Goal: Task Accomplishment & Management: Complete application form

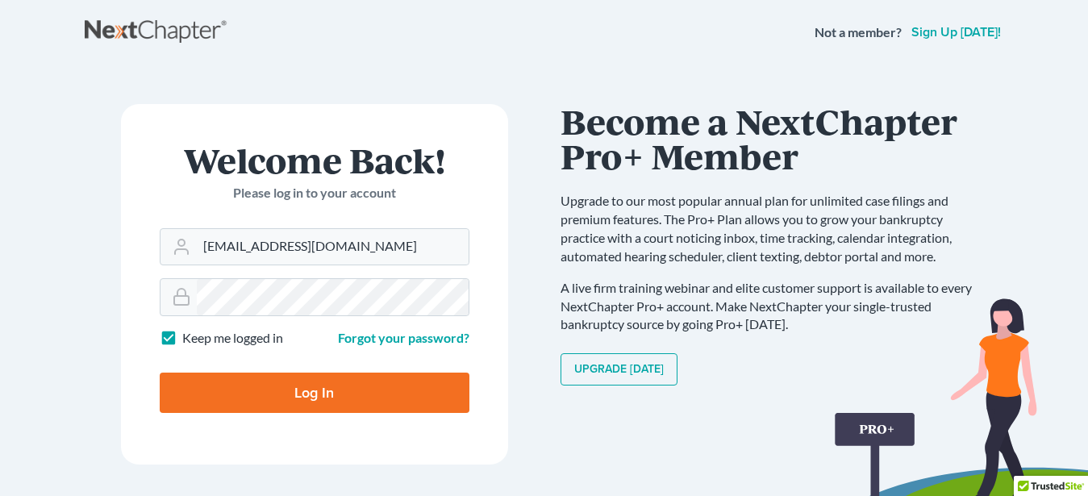
type input "[EMAIL_ADDRESS][DOMAIN_NAME]"
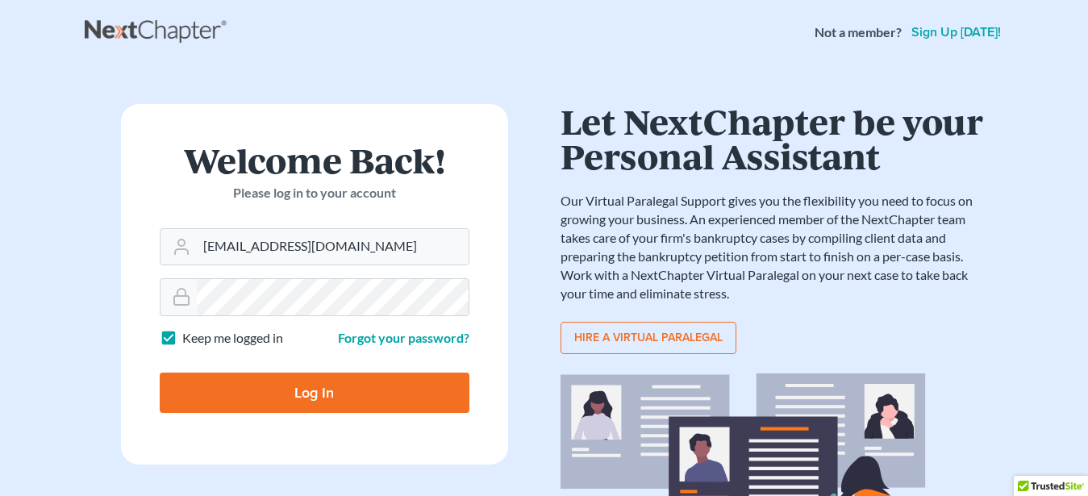
click at [182, 339] on label "Keep me logged in" at bounding box center [232, 338] width 101 height 19
click at [189, 339] on input "Keep me logged in" at bounding box center [194, 334] width 10 height 10
checkbox input "false"
click at [285, 402] on input "Log In" at bounding box center [315, 393] width 310 height 40
type input "Thinking..."
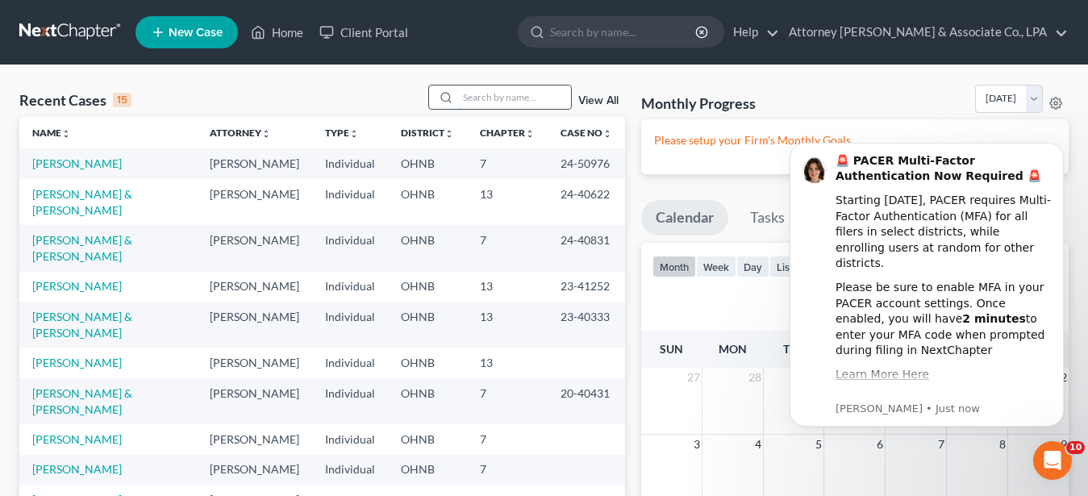
click at [461, 95] on input "search" at bounding box center [514, 96] width 113 height 23
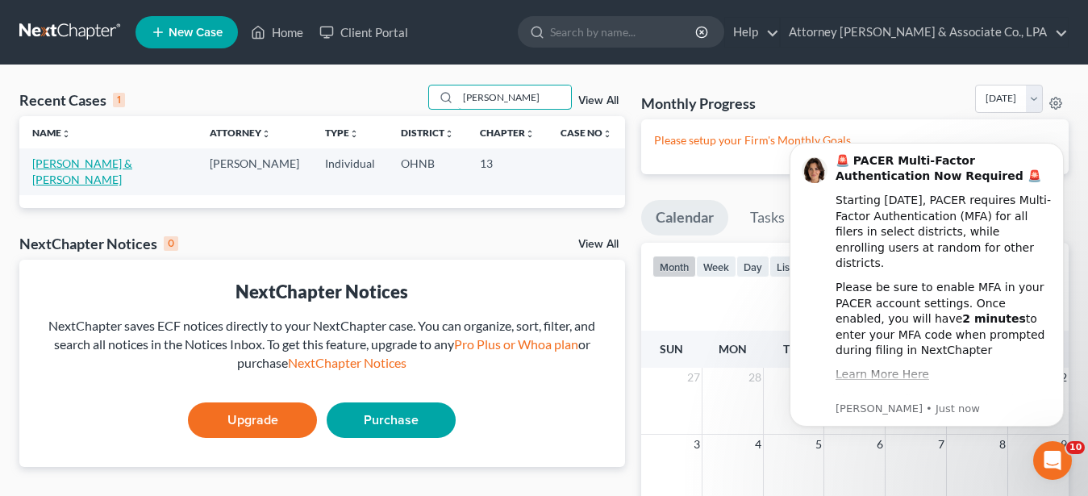
type input "mcghee"
click at [78, 162] on link "McGhee, Robert & Lauren" at bounding box center [82, 171] width 100 height 30
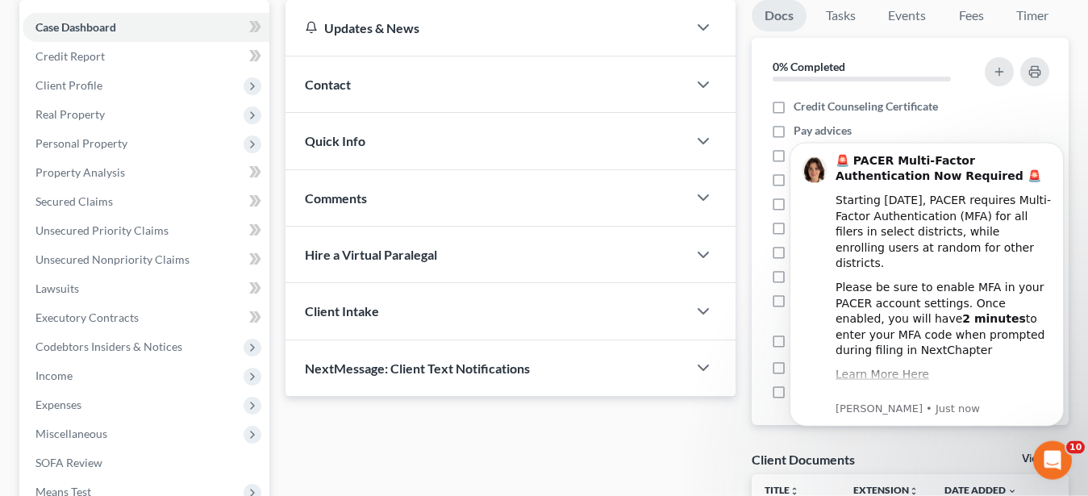
scroll to position [160, 0]
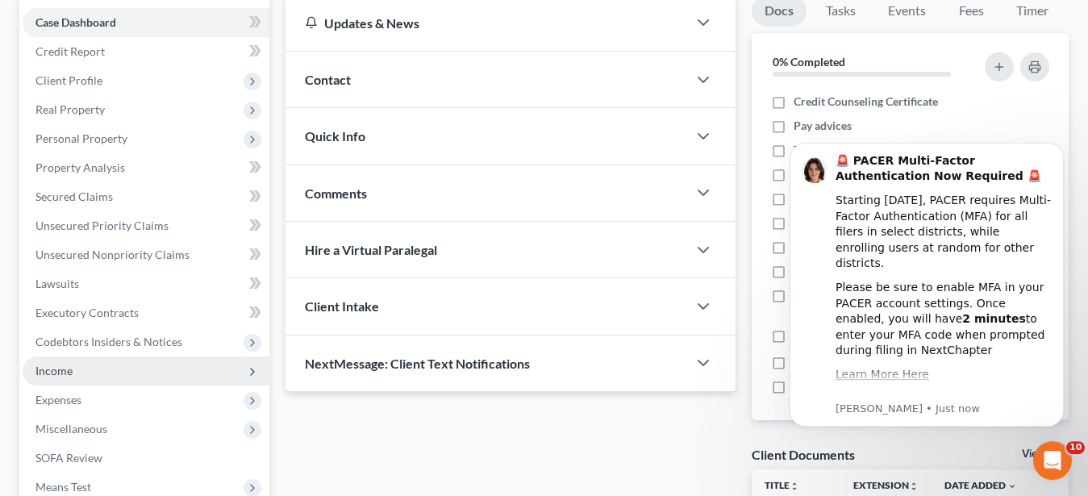
click at [54, 364] on span "Income" at bounding box center [53, 371] width 37 height 14
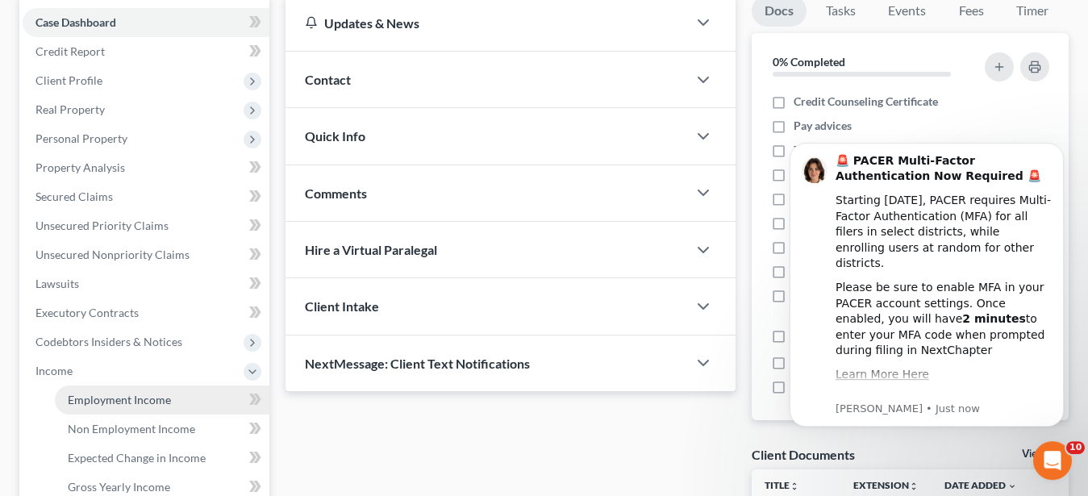
click at [117, 399] on span "Employment Income" at bounding box center [119, 400] width 103 height 14
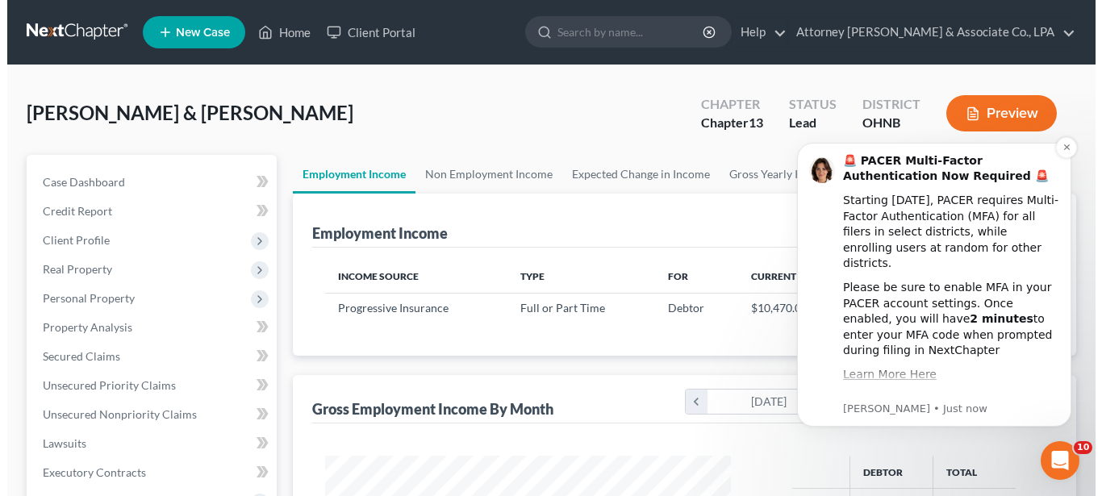
scroll to position [289, 438]
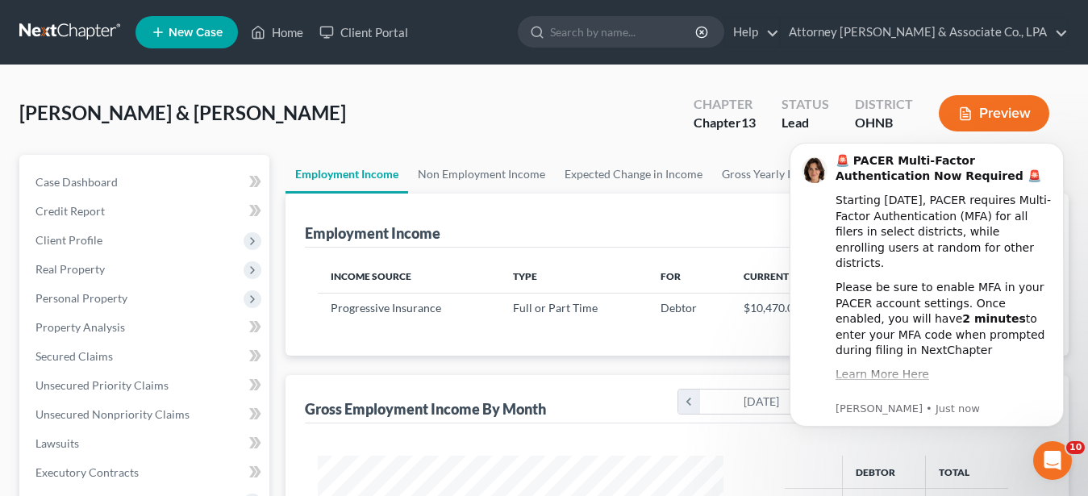
click at [436, 113] on div "McGhee, Robert & Lauren Upgraded Chapter Chapter 13 Status Lead District OHNB P…" at bounding box center [543, 120] width 1049 height 70
click at [1056, 144] on icon "Dismiss notification" at bounding box center [1059, 147] width 9 height 9
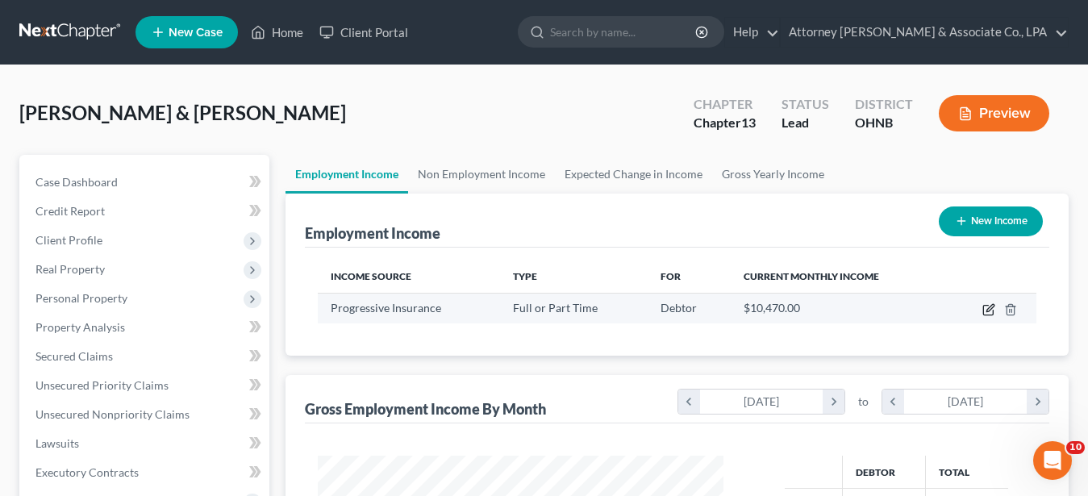
click at [989, 308] on icon "button" at bounding box center [989, 307] width 7 height 7
select select "0"
select select "36"
select select "0"
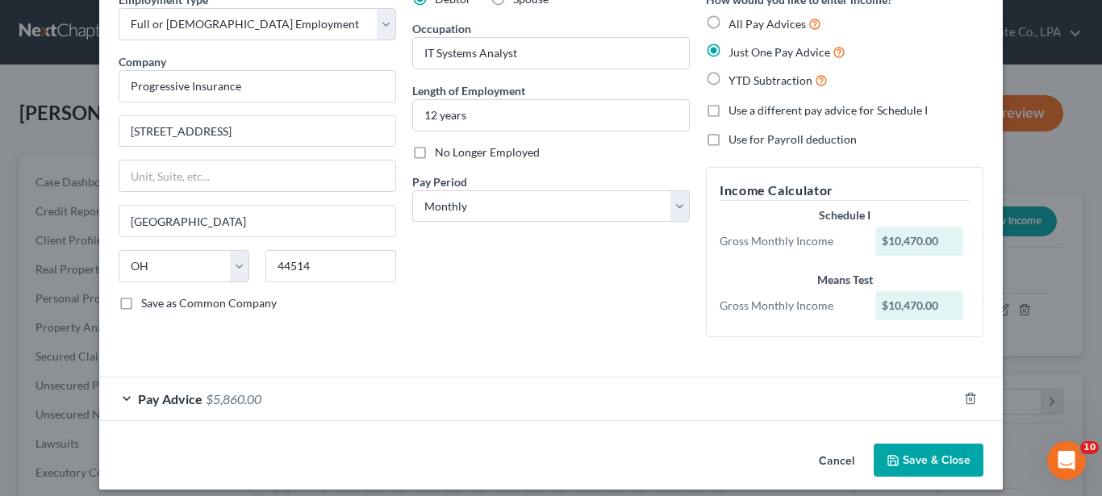
scroll to position [96, 0]
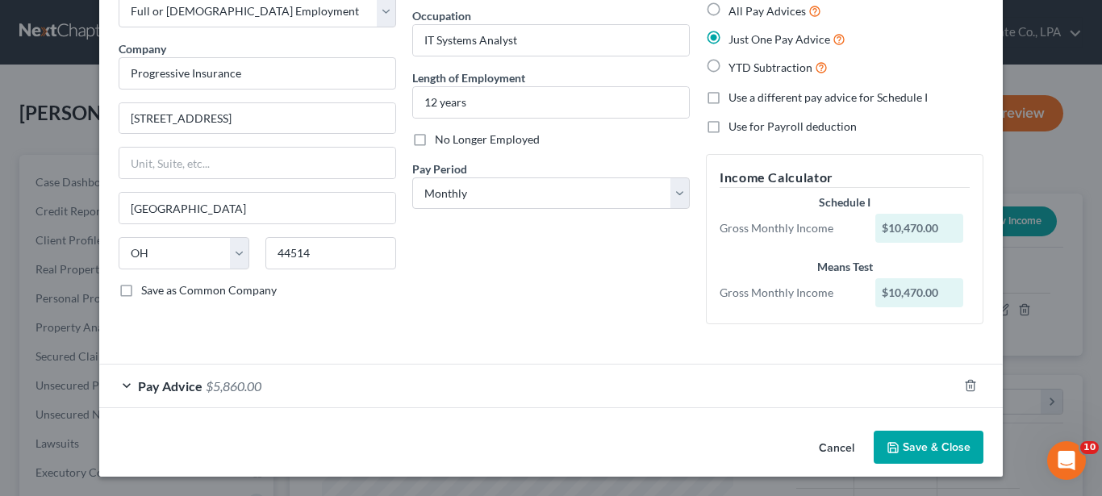
click at [246, 382] on span "$5,860.00" at bounding box center [234, 385] width 56 height 15
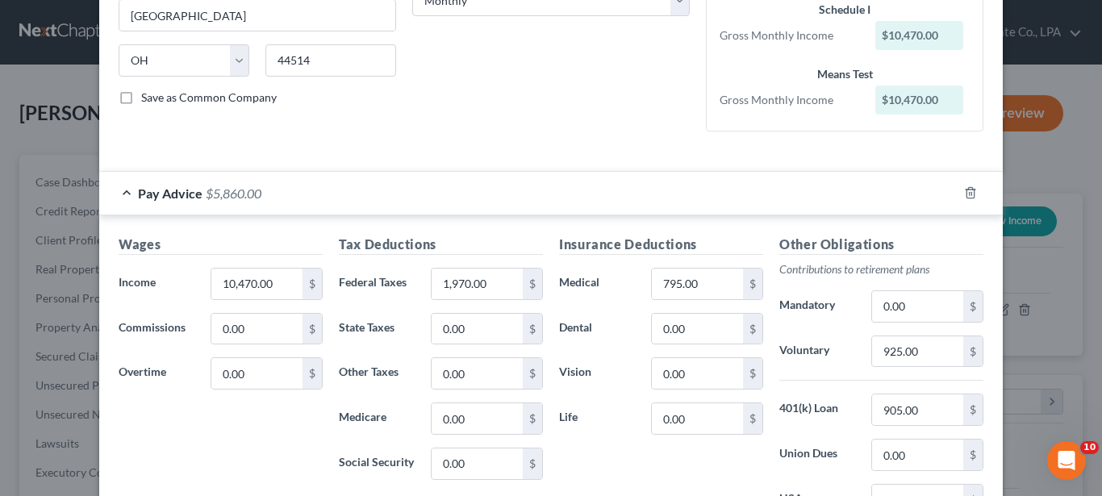
scroll to position [294, 0]
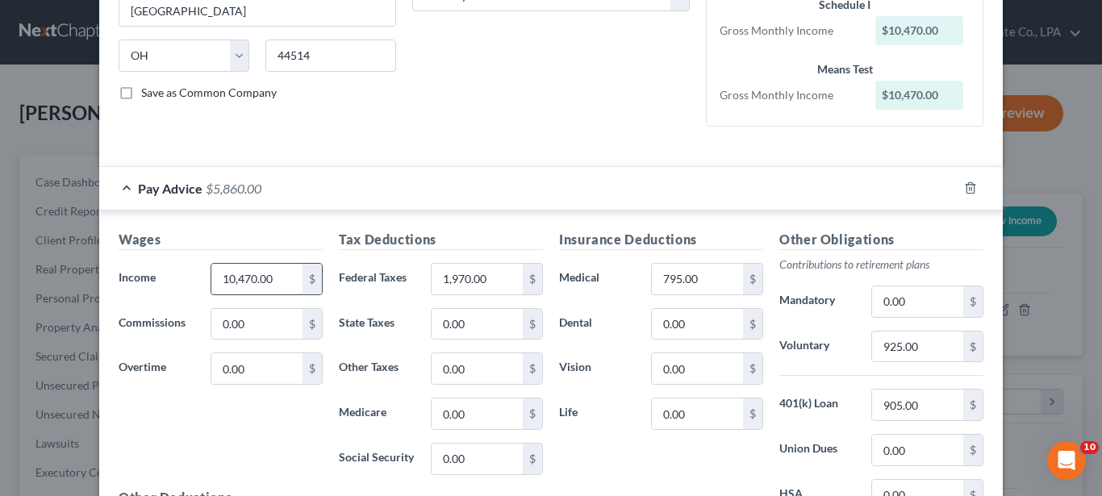
click at [269, 277] on input "10,470.00" at bounding box center [256, 279] width 91 height 31
type input "11,000.00"
drag, startPoint x: 497, startPoint y: 279, endPoint x: 513, endPoint y: 291, distance: 20.2
click at [513, 291] on input "1,970.00" at bounding box center [476, 279] width 91 height 31
type input "2,075.00"
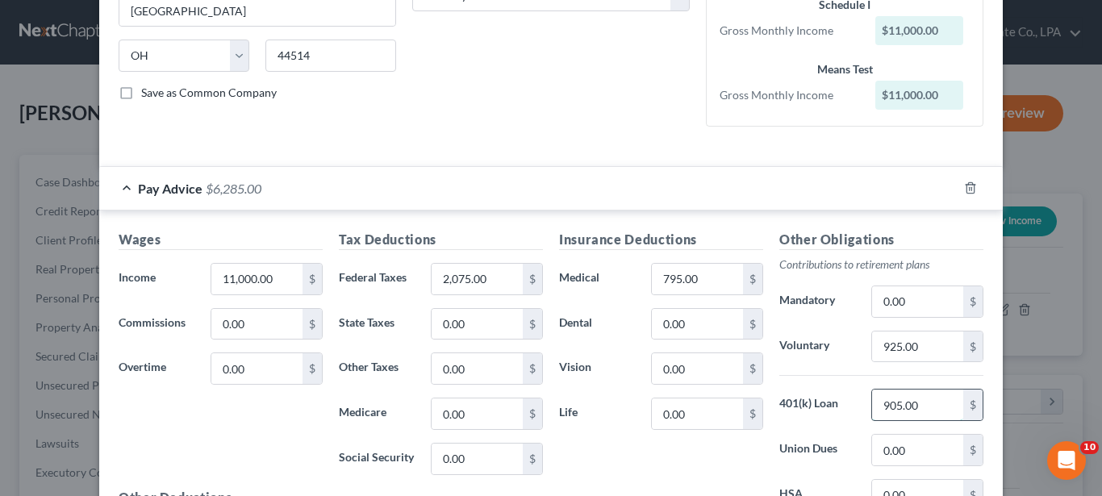
click at [919, 402] on input "905.00" at bounding box center [917, 404] width 91 height 31
drag, startPoint x: 706, startPoint y: 281, endPoint x: 699, endPoint y: 285, distance: 8.3
click at [699, 285] on input "795.00" at bounding box center [697, 279] width 91 height 31
type input "860.00"
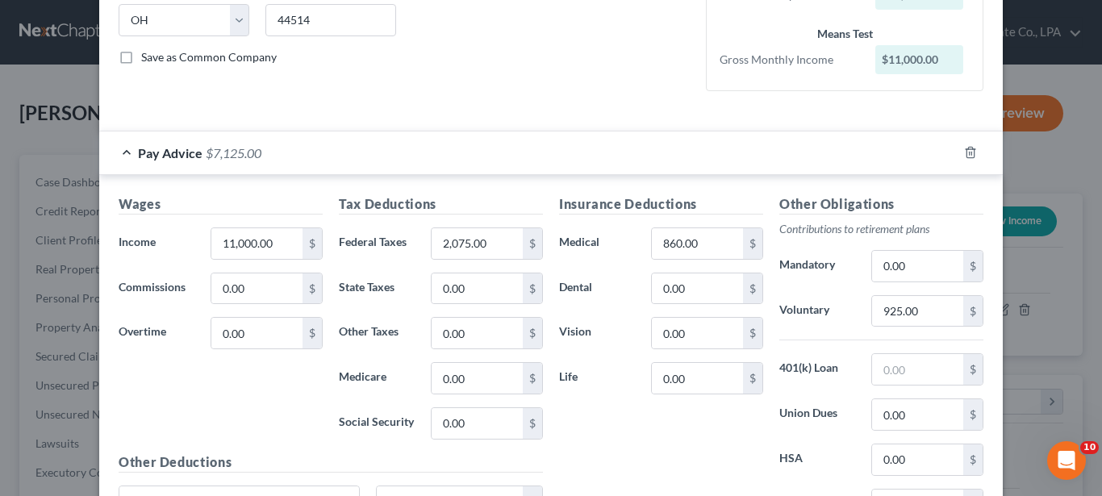
scroll to position [340, 0]
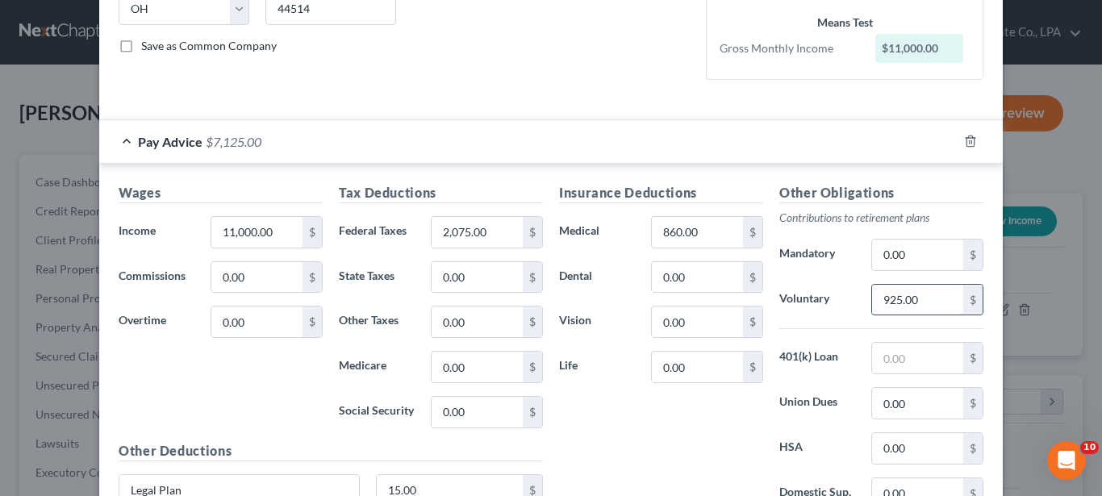
click at [930, 302] on input "925.00" at bounding box center [917, 300] width 91 height 31
type input "1,100.00"
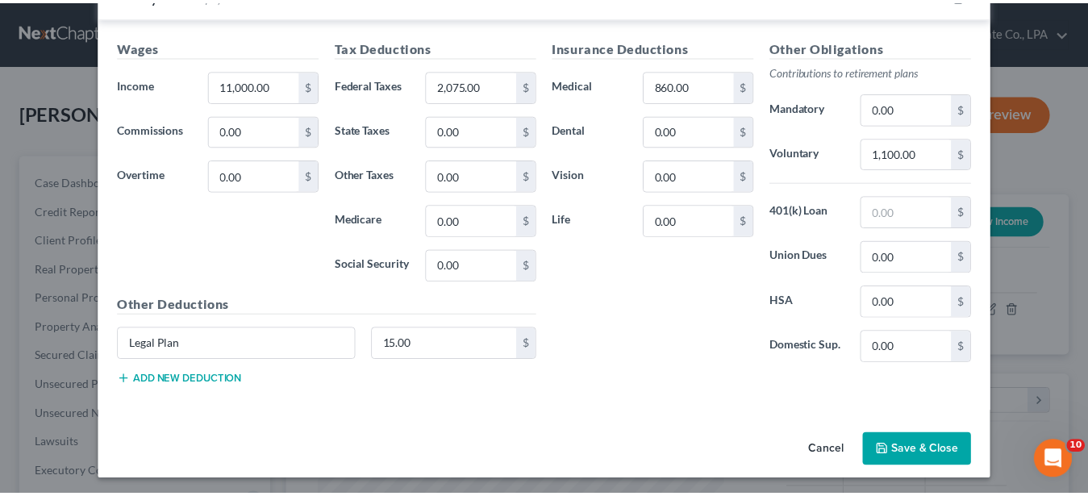
scroll to position [490, 0]
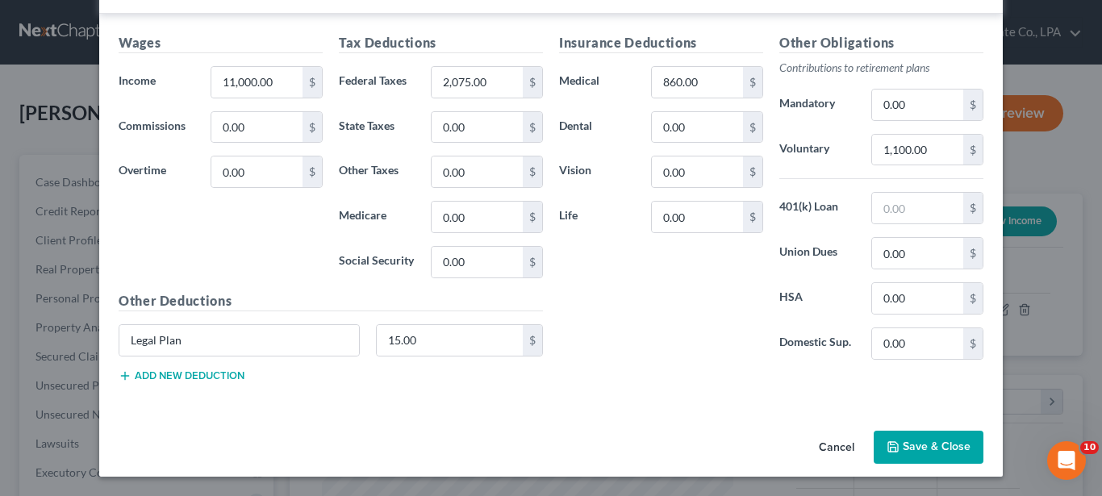
click at [931, 452] on button "Save & Close" at bounding box center [928, 448] width 110 height 34
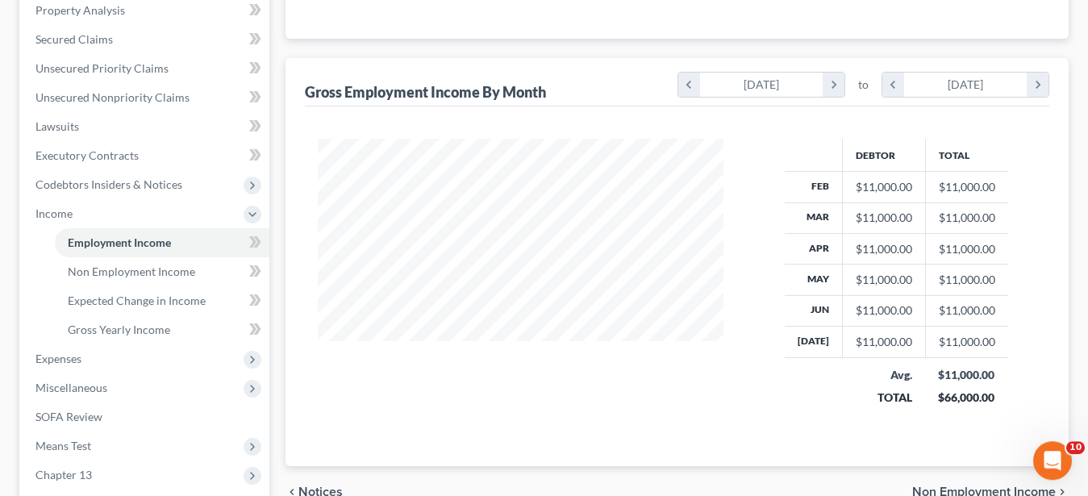
scroll to position [319, 0]
click at [135, 269] on span "Non Employment Income" at bounding box center [131, 270] width 127 height 14
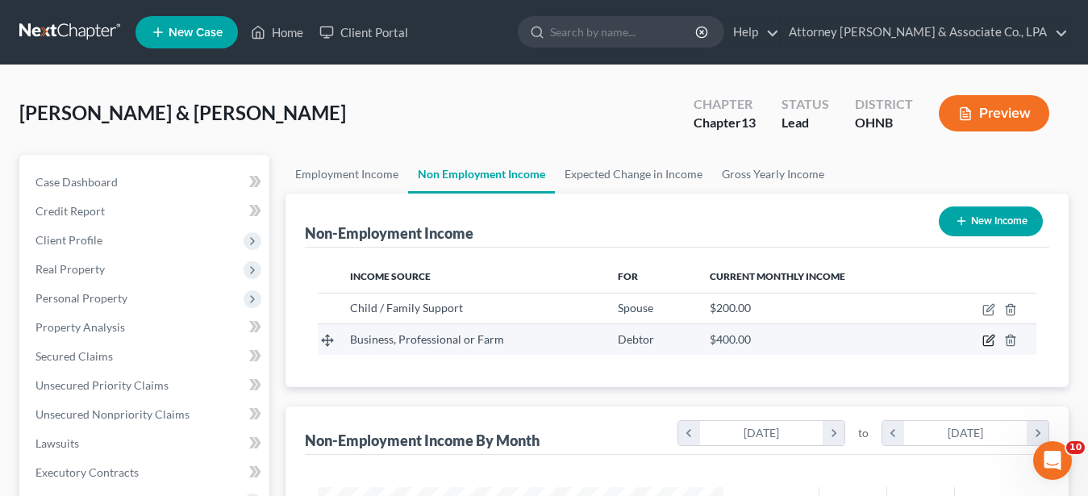
click at [987, 339] on icon "button" at bounding box center [988, 340] width 13 height 13
select select "10"
select select "0"
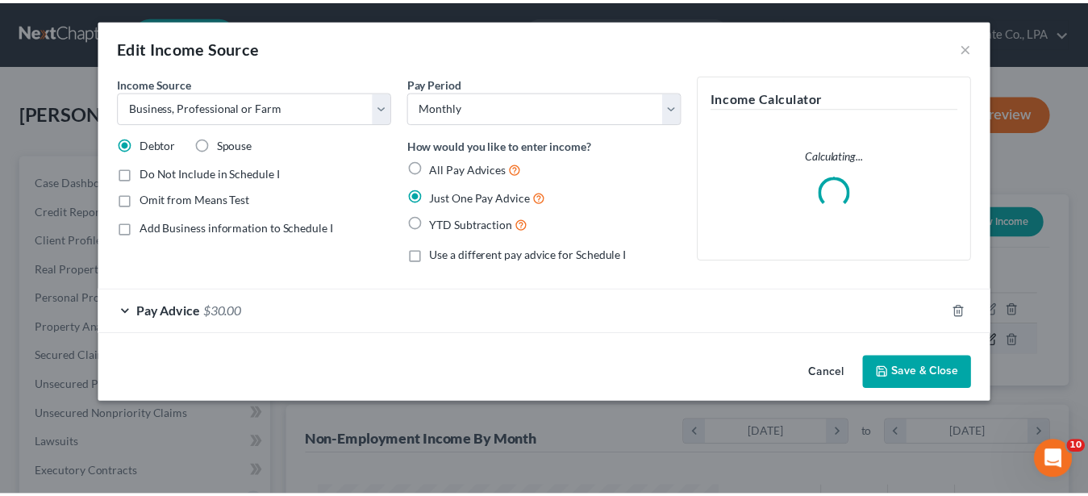
scroll to position [289, 444]
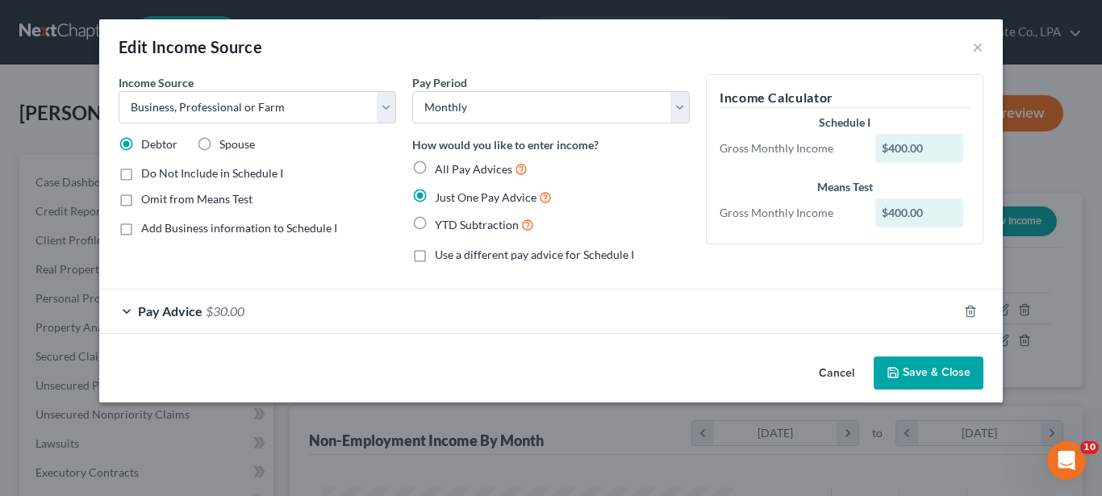
click at [234, 308] on span "$30.00" at bounding box center [225, 310] width 39 height 15
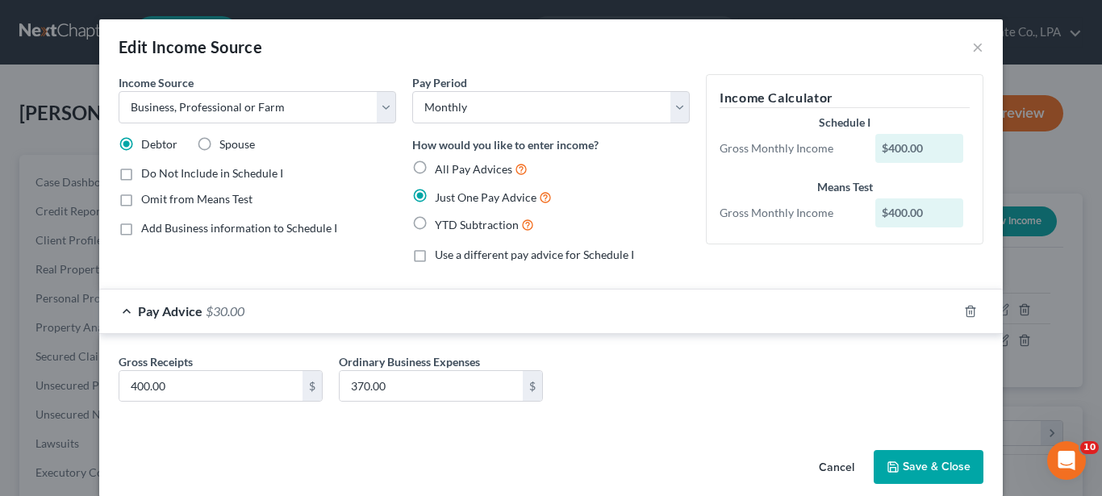
click at [925, 469] on button "Save & Close" at bounding box center [928, 467] width 110 height 34
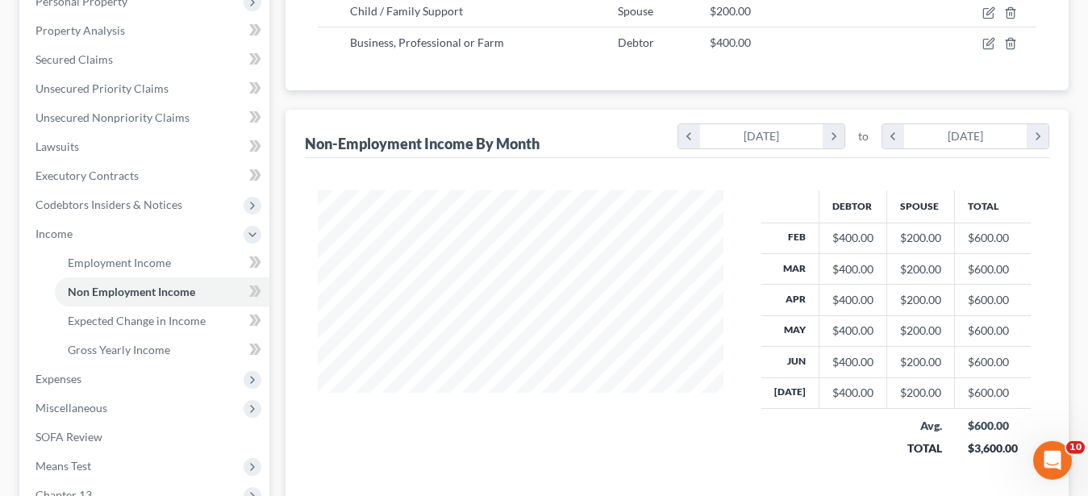
scroll to position [298, 0]
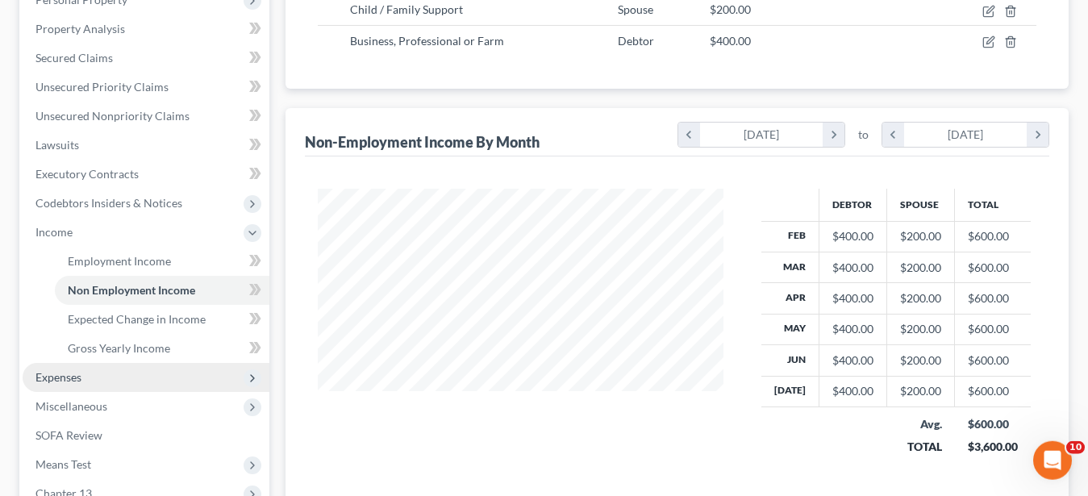
click at [75, 379] on span "Expenses" at bounding box center [58, 377] width 46 height 14
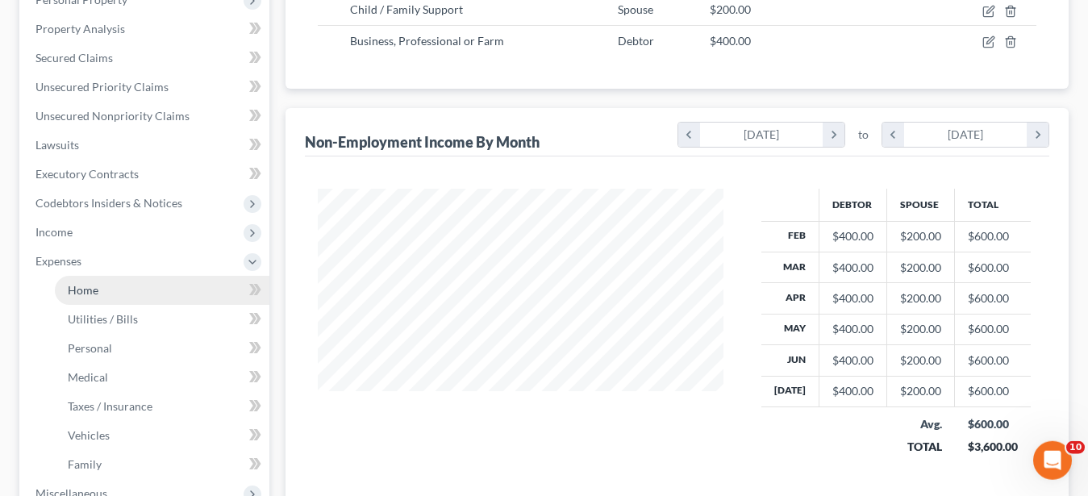
click at [94, 289] on span "Home" at bounding box center [83, 290] width 31 height 14
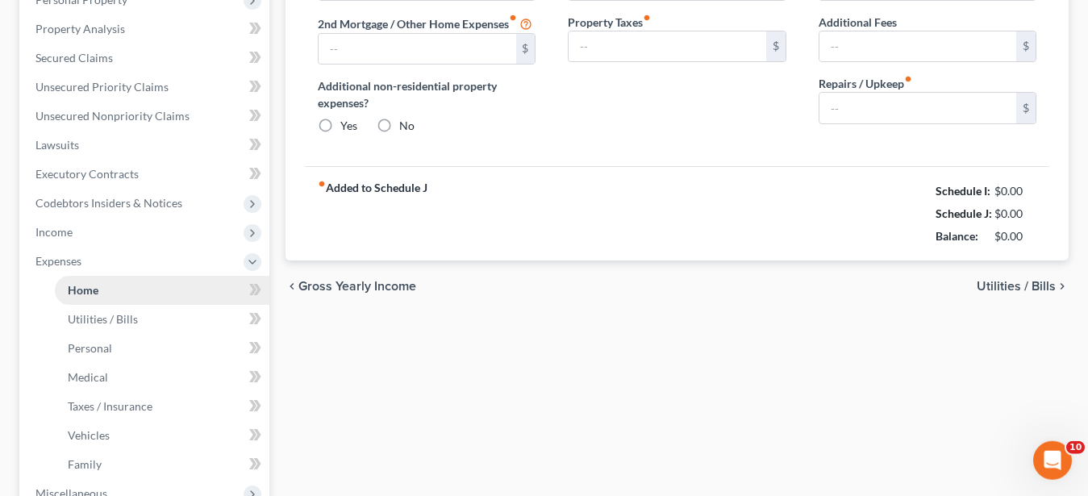
type input "765.00"
type input "0.00"
radio input "true"
type input "0.00"
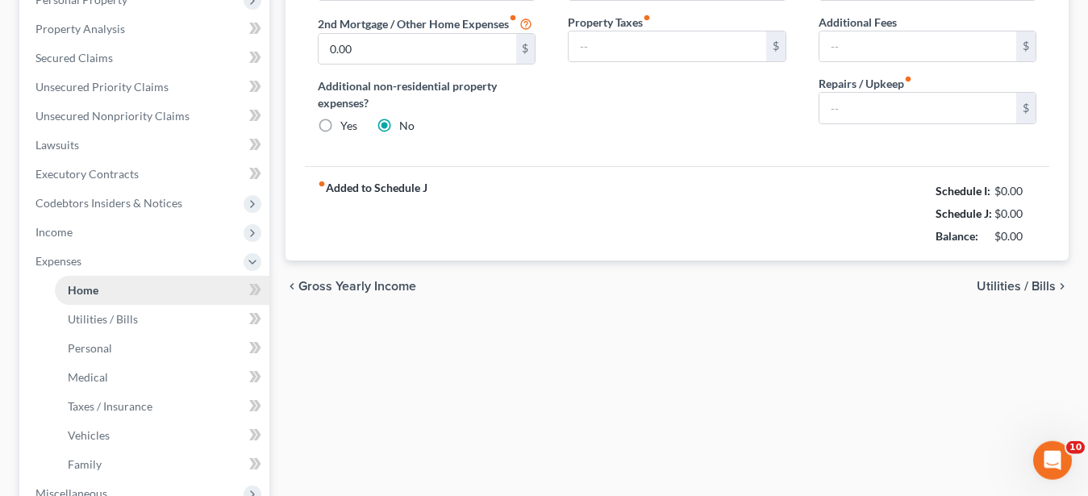
type input "0.00"
type input "250.00"
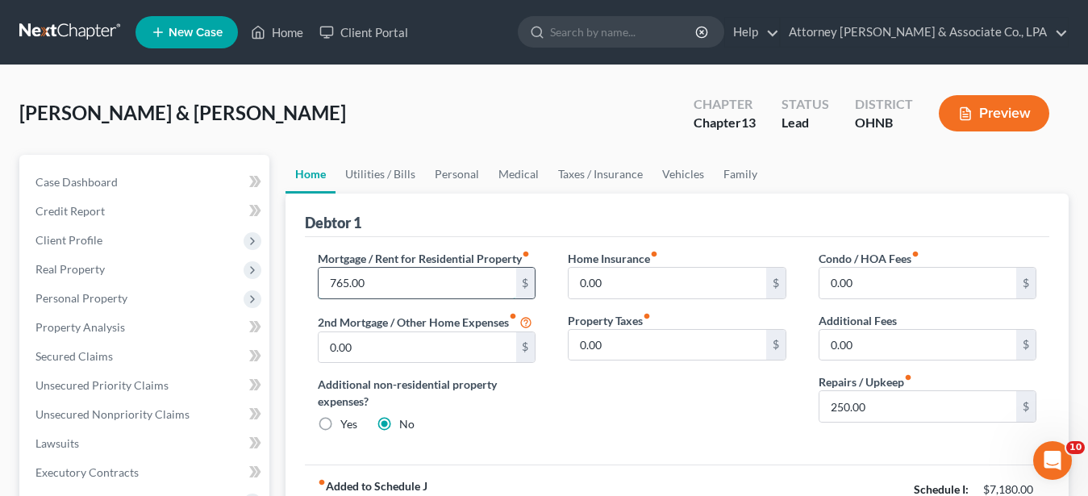
drag, startPoint x: 381, startPoint y: 283, endPoint x: 412, endPoint y: 284, distance: 31.5
click at [412, 284] on input "765.00" at bounding box center [417, 283] width 197 height 31
type input "850.00"
click at [392, 175] on link "Utilities / Bills" at bounding box center [380, 174] width 90 height 39
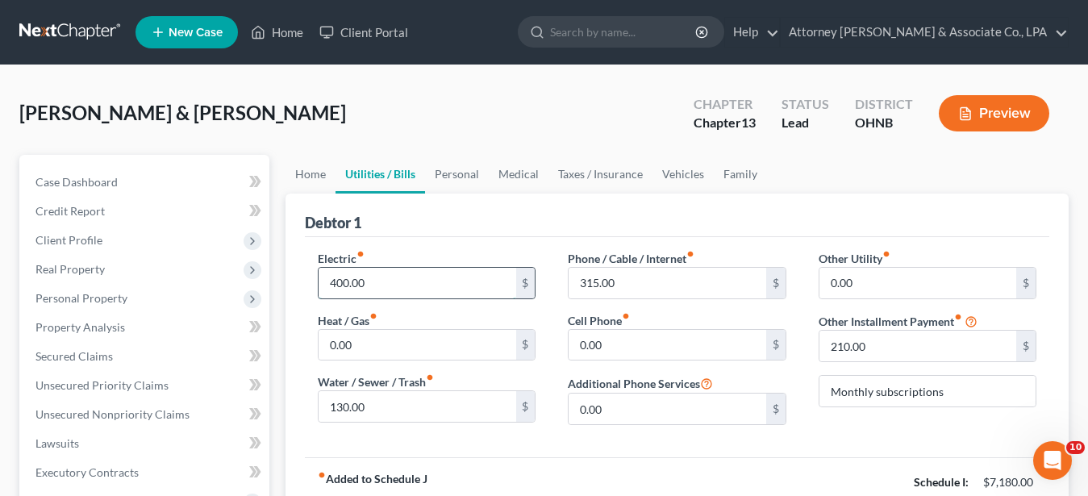
click at [395, 292] on input "400.00" at bounding box center [417, 283] width 197 height 31
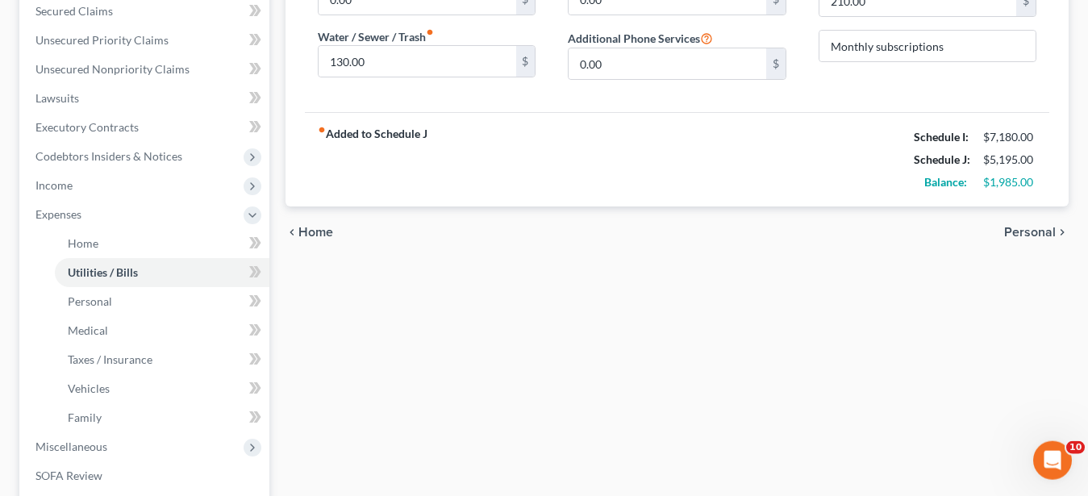
scroll to position [351, 0]
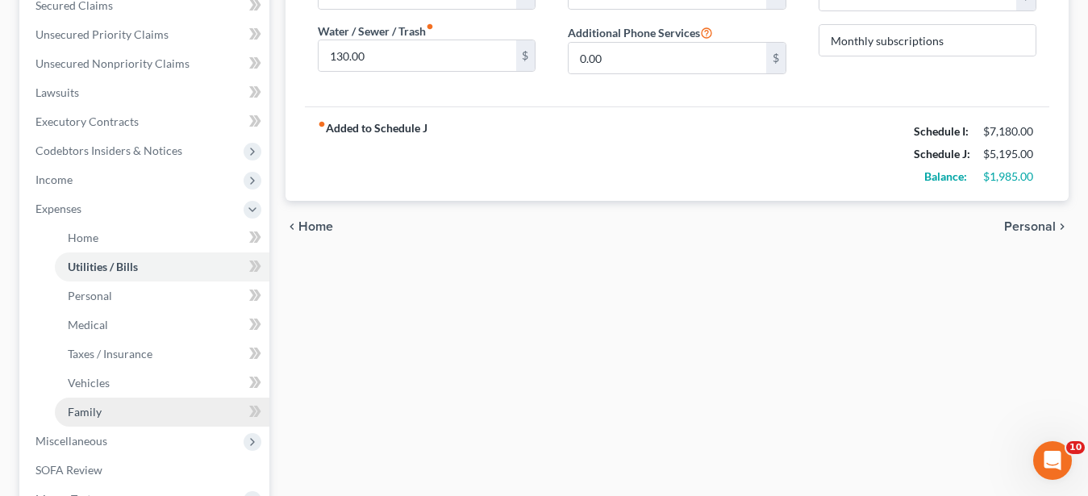
type input "420.00"
click at [89, 414] on span "Family" at bounding box center [85, 412] width 34 height 14
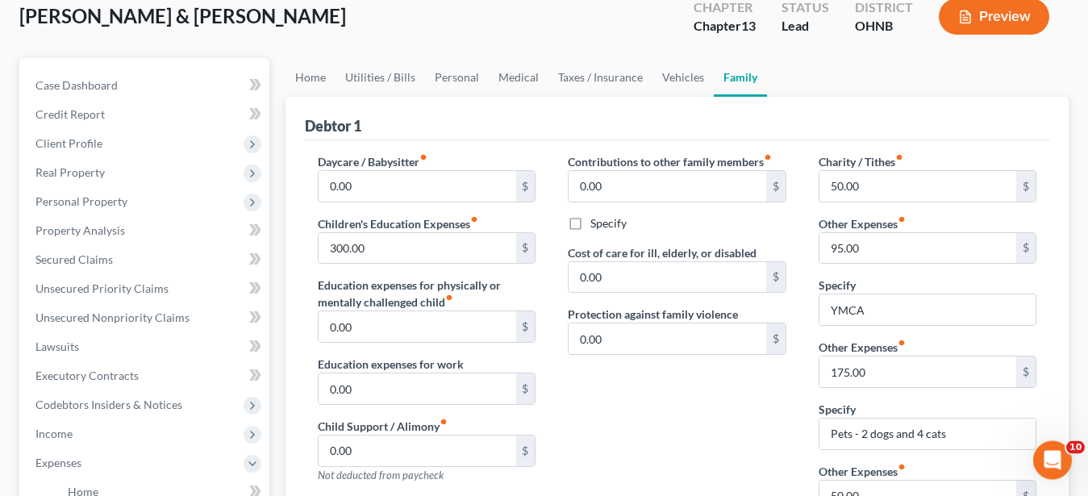
scroll to position [104, 0]
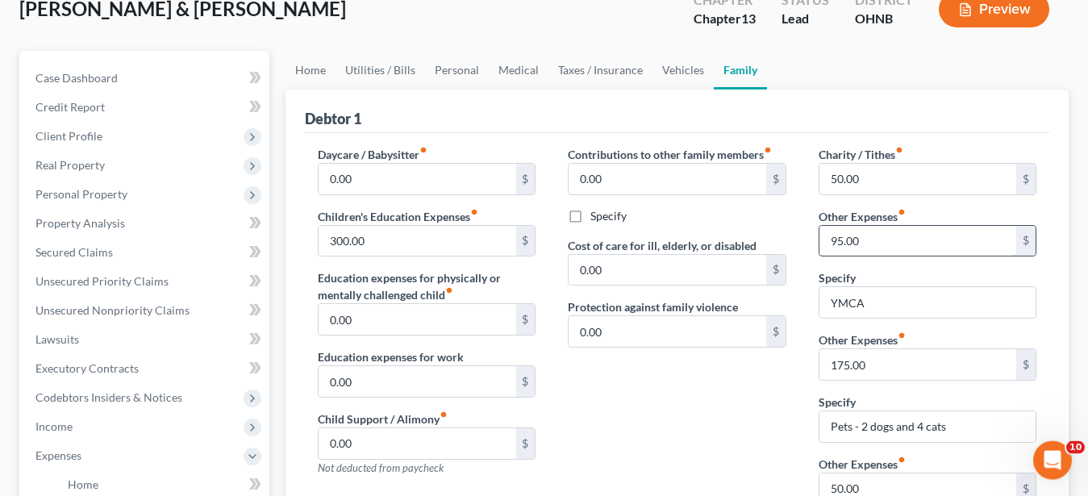
click at [865, 230] on input "95.00" at bounding box center [917, 241] width 197 height 31
type input "105.00"
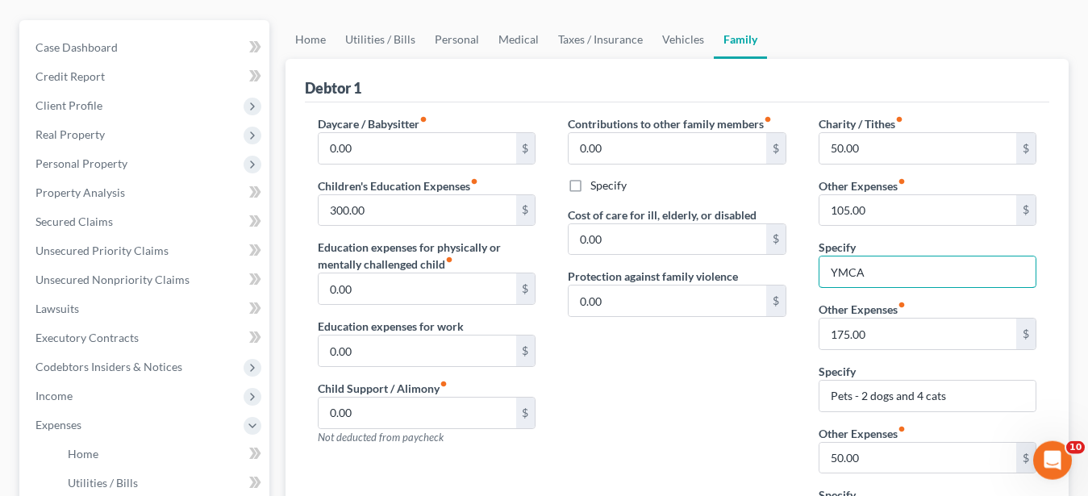
scroll to position [110, 0]
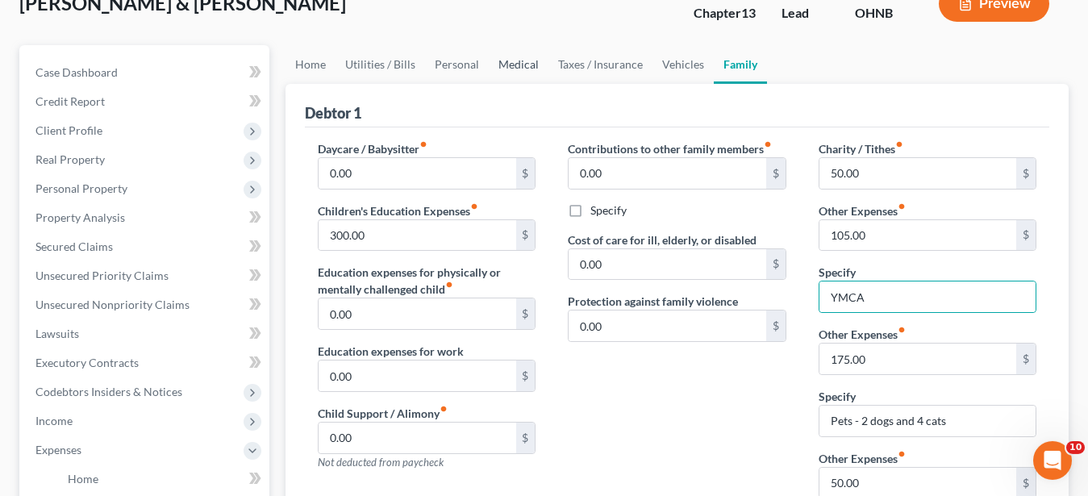
click at [521, 65] on link "Medical" at bounding box center [519, 64] width 60 height 39
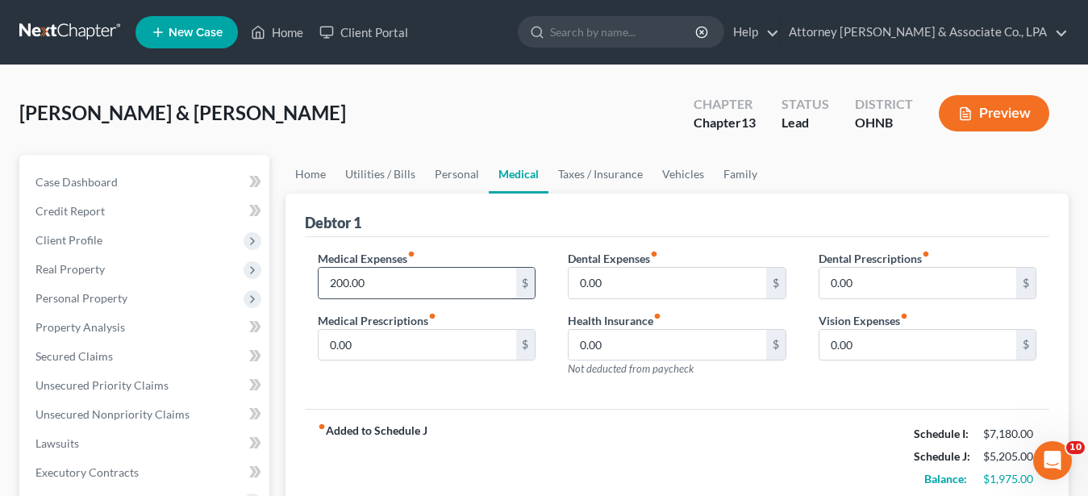
drag, startPoint x: 376, startPoint y: 284, endPoint x: 363, endPoint y: 287, distance: 13.3
click at [363, 287] on input "200.00" at bounding box center [417, 283] width 197 height 31
type input "275.00"
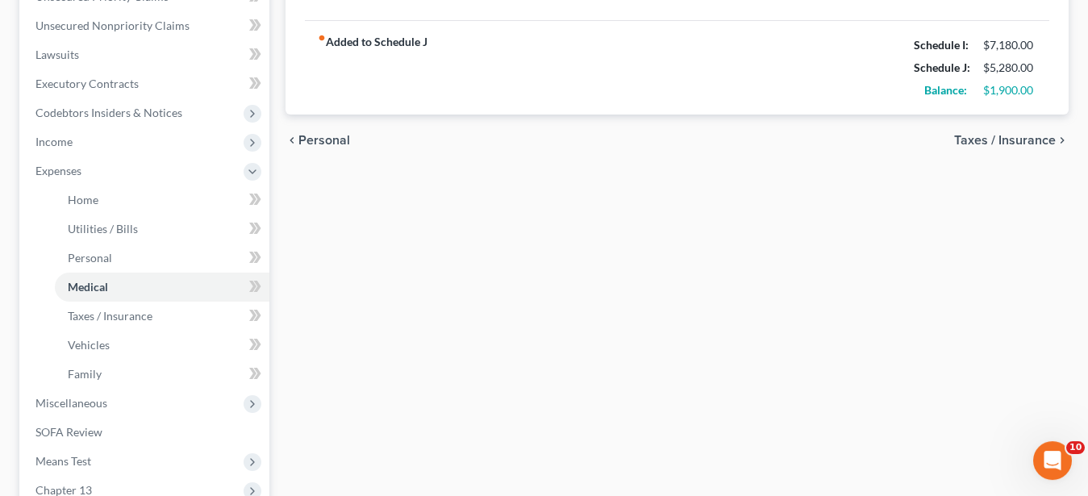
scroll to position [390, 0]
click at [135, 310] on span "Taxes / Insurance" at bounding box center [110, 314] width 85 height 14
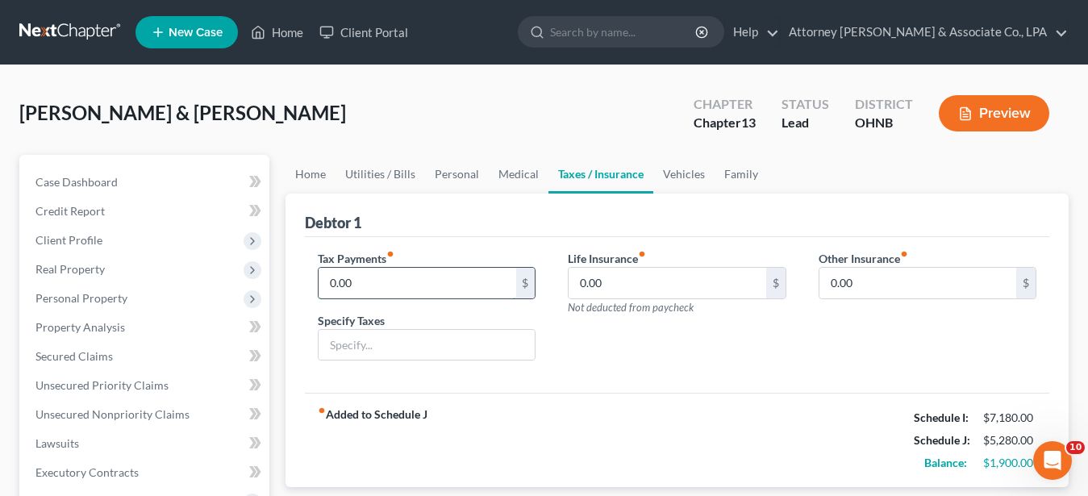
drag, startPoint x: 379, startPoint y: 288, endPoint x: 340, endPoint y: 290, distance: 38.8
click at [340, 290] on input "0.00" at bounding box center [417, 283] width 197 height 31
drag, startPoint x: 375, startPoint y: 285, endPoint x: 317, endPoint y: 290, distance: 58.3
click at [319, 290] on input "0.00" at bounding box center [417, 283] width 197 height 31
type input "75.00"
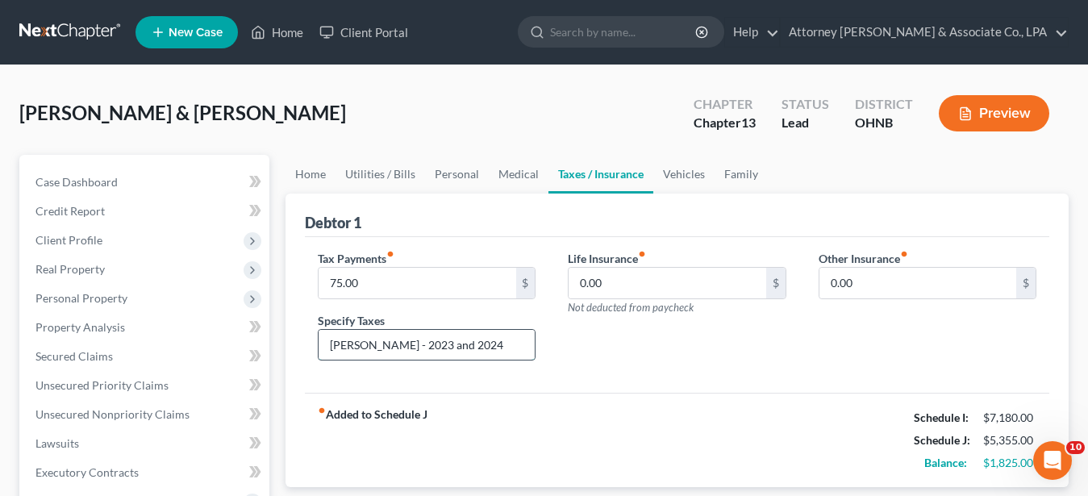
click at [411, 343] on input "RITA - 2023 and 2024" at bounding box center [427, 345] width 216 height 31
click at [364, 342] on input "RITA - 2023, 2024" at bounding box center [427, 345] width 216 height 31
click at [425, 343] on input "RITA - 2022, 2023, 2024" at bounding box center [427, 345] width 216 height 31
type input "RITA - 2022, 2023, and 2024"
click at [456, 175] on link "Personal" at bounding box center [457, 174] width 64 height 39
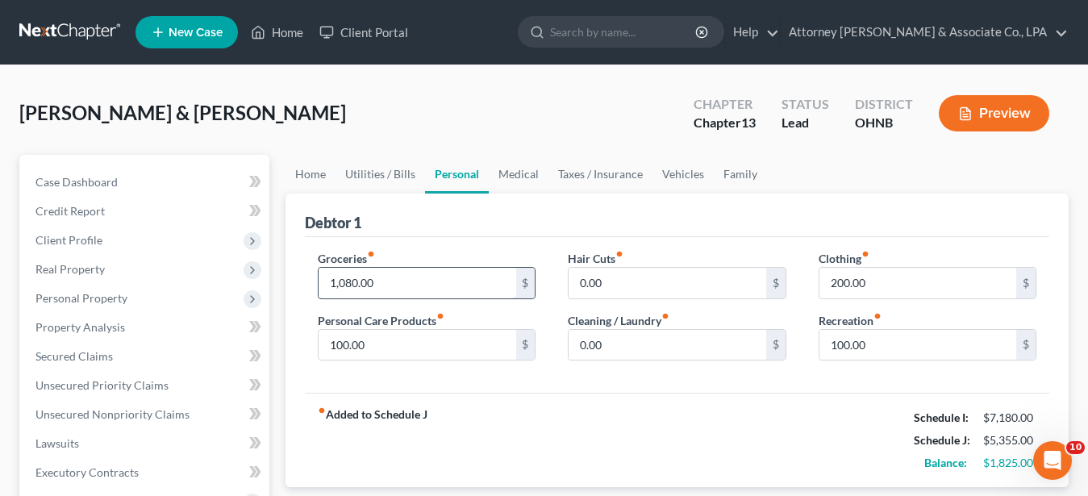
drag, startPoint x: 383, startPoint y: 281, endPoint x: 424, endPoint y: 280, distance: 41.1
click at [424, 280] on input "1,080.00" at bounding box center [417, 283] width 197 height 31
type input "1,100.00"
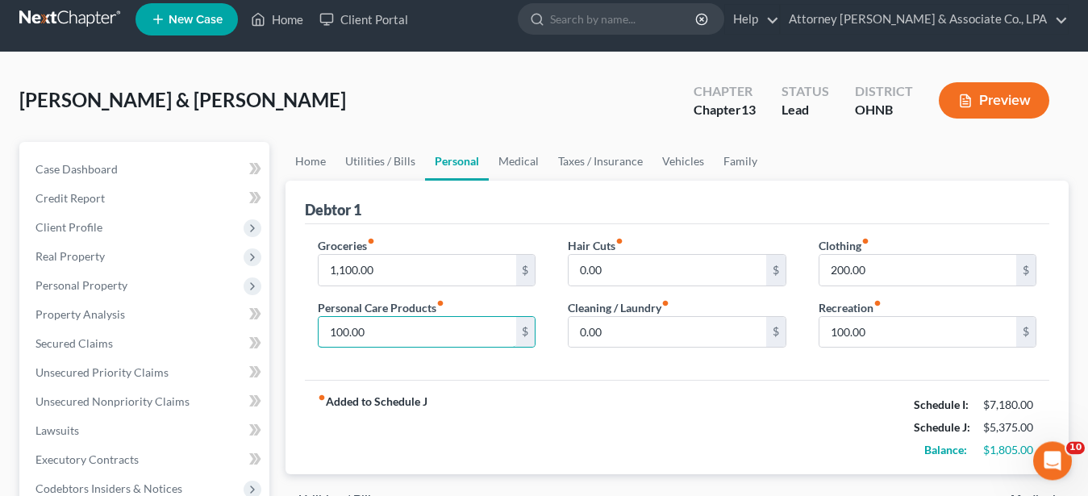
scroll to position [7, 0]
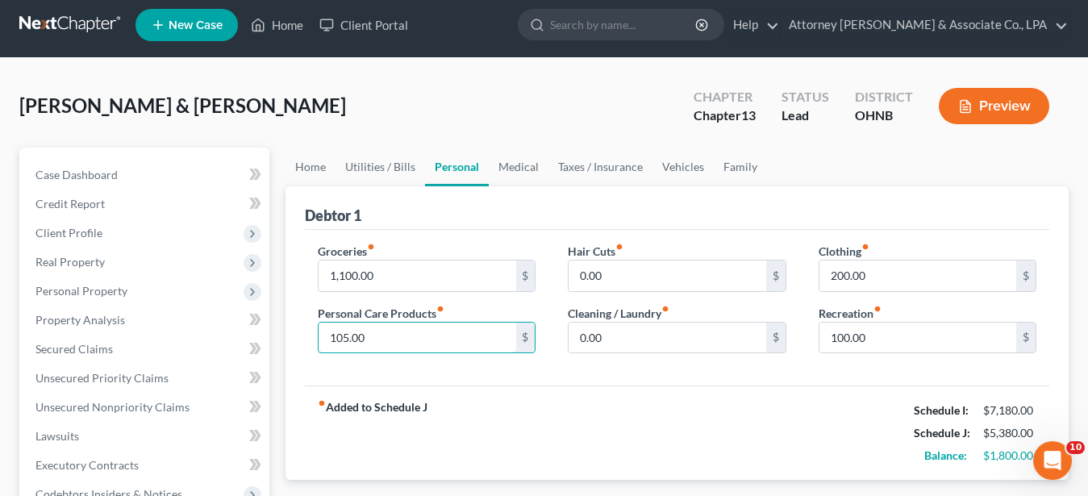
type input "105.00"
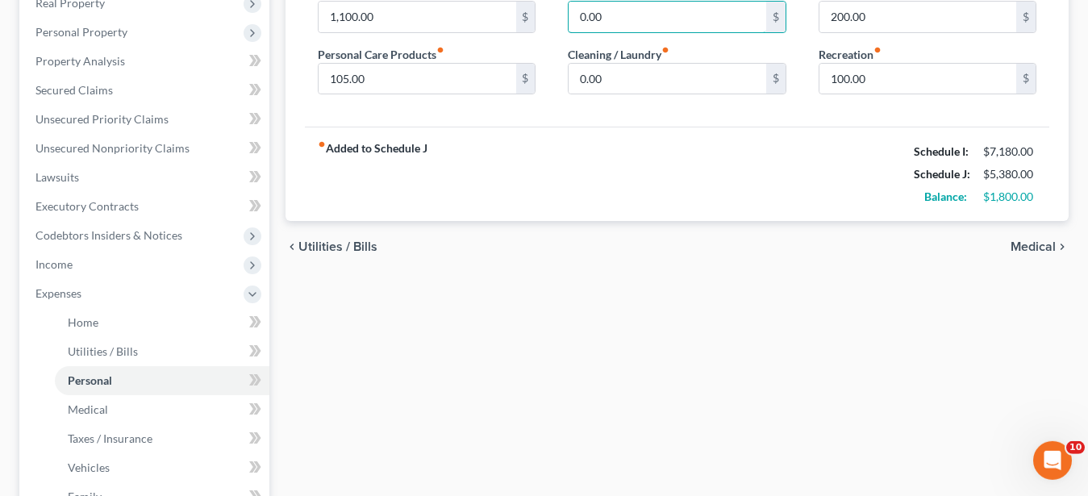
scroll to position [279, 0]
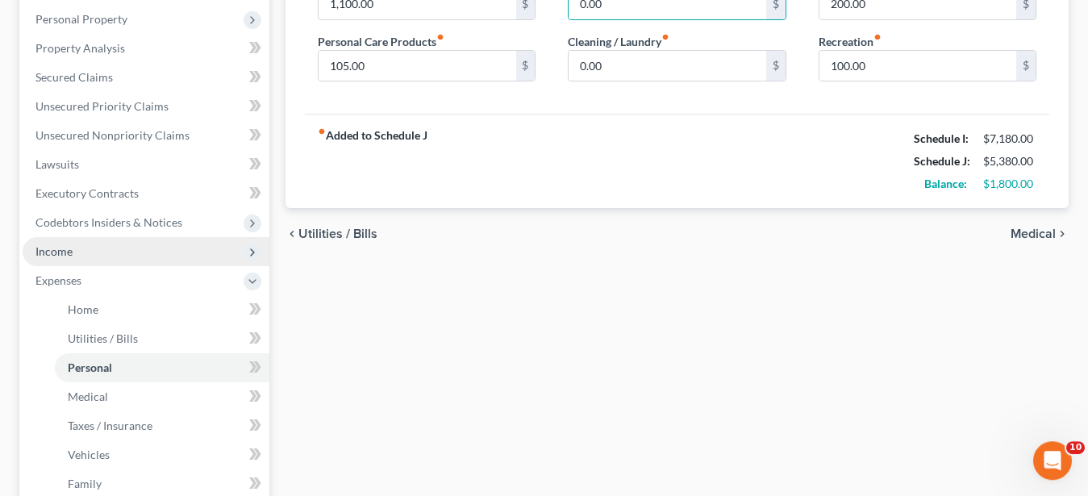
click at [57, 252] on span "Income" at bounding box center [53, 251] width 37 height 14
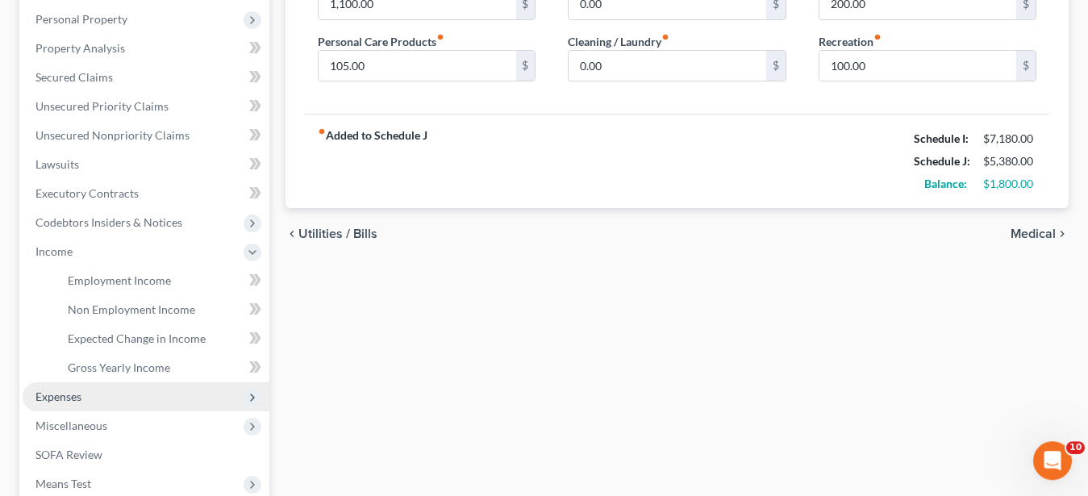
click at [77, 396] on span "Expenses" at bounding box center [58, 396] width 46 height 14
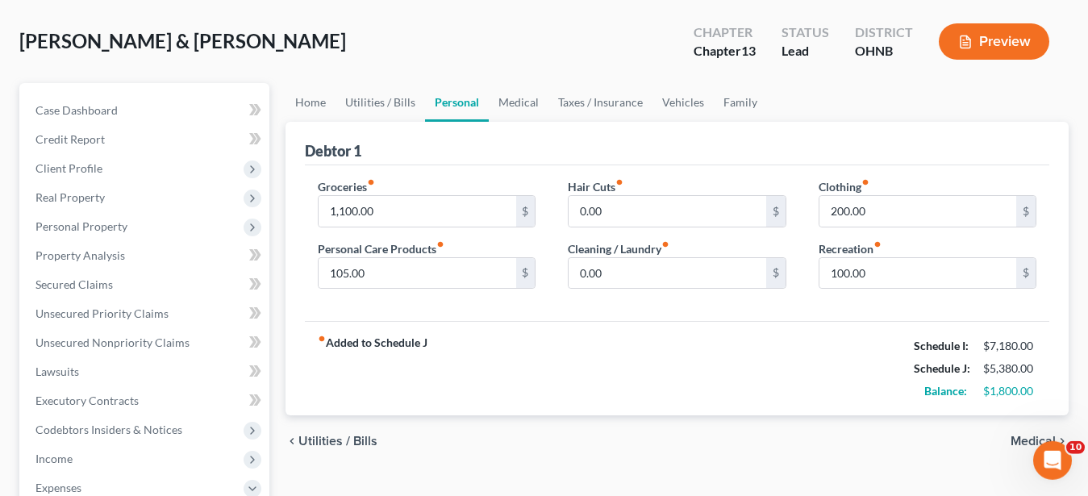
scroll to position [76, 0]
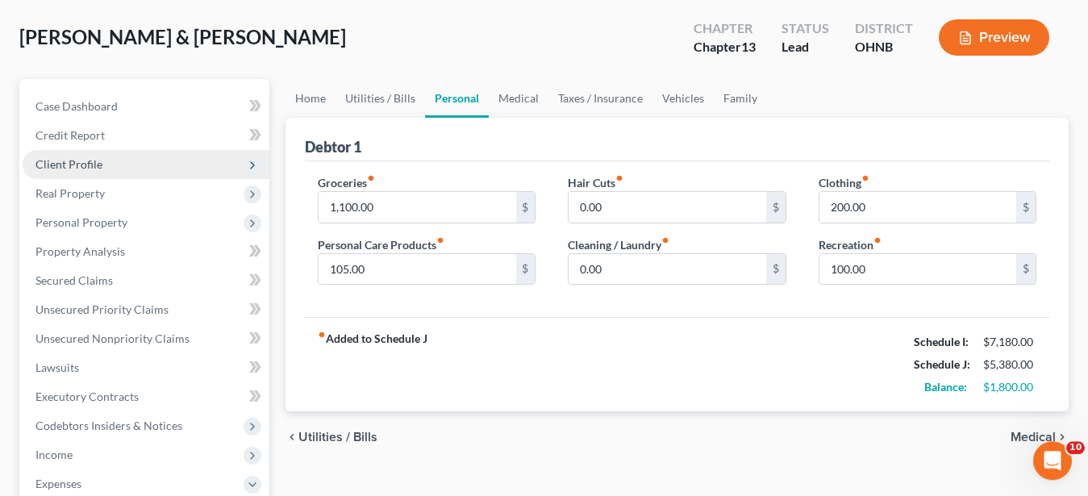
click at [79, 166] on span "Client Profile" at bounding box center [68, 164] width 67 height 14
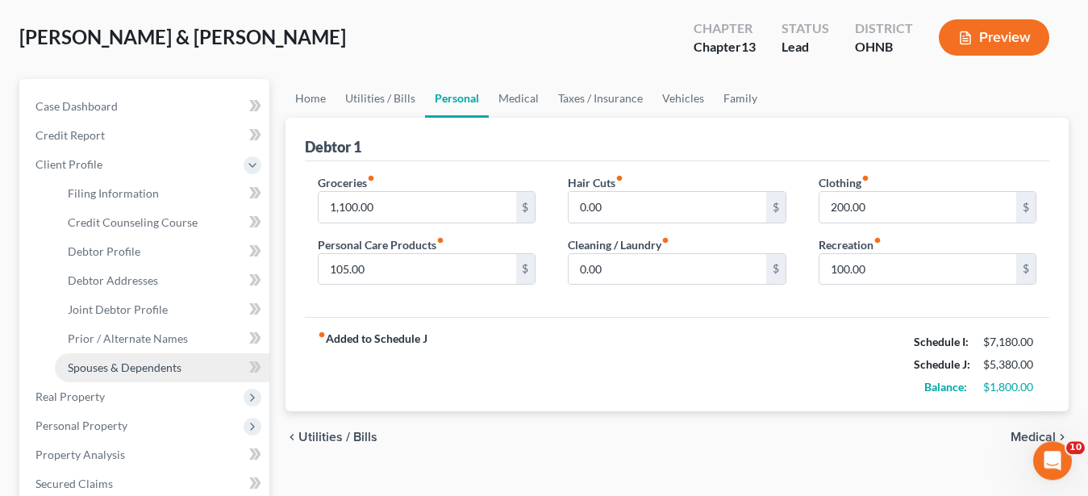
click at [115, 368] on span "Spouses & Dependents" at bounding box center [125, 367] width 114 height 14
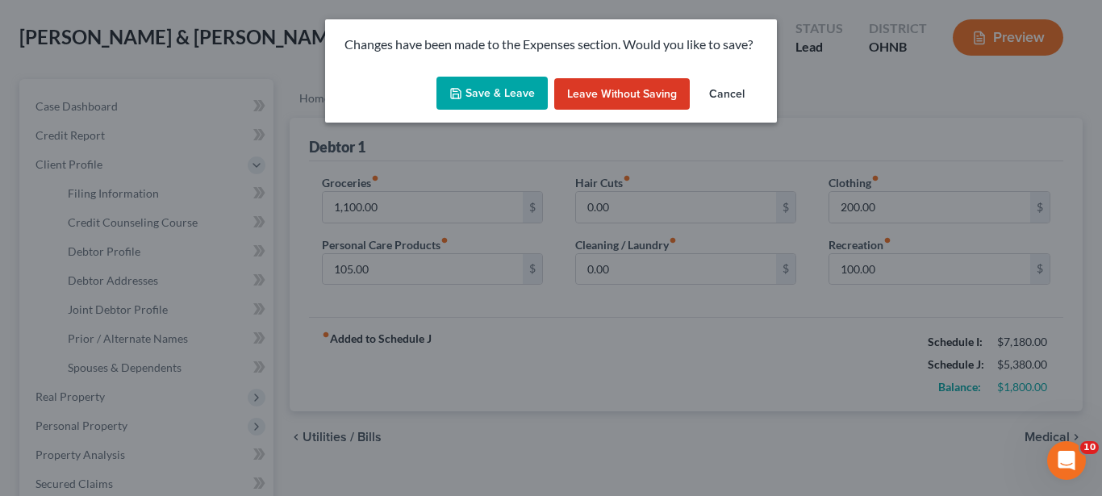
click at [453, 100] on button "Save & Leave" at bounding box center [491, 94] width 111 height 34
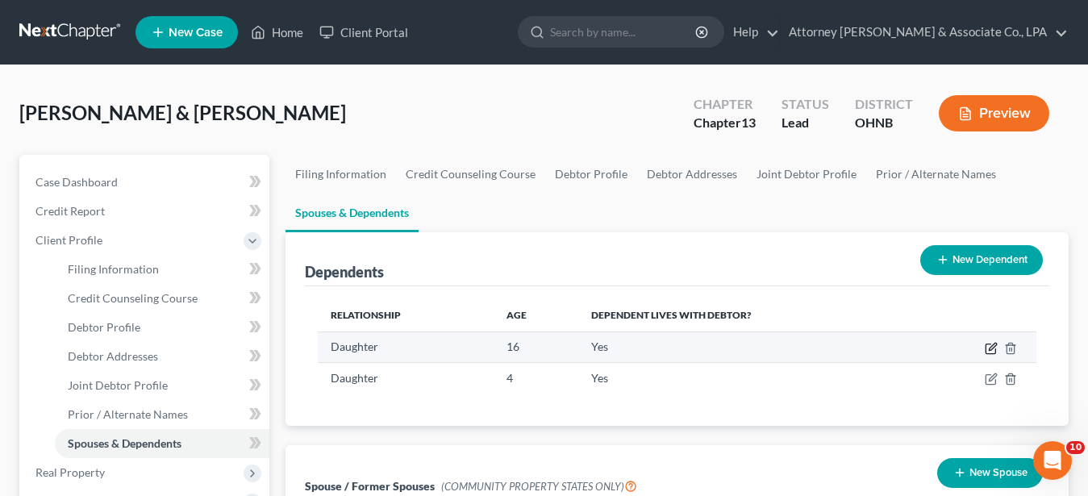
click at [993, 348] on icon "button" at bounding box center [992, 346] width 7 height 7
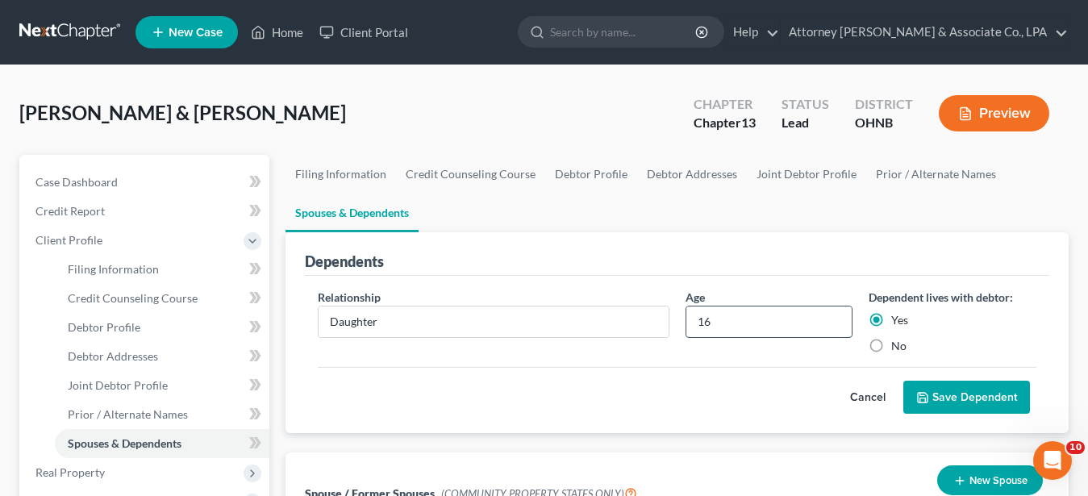
drag, startPoint x: 734, startPoint y: 326, endPoint x: 683, endPoint y: 324, distance: 50.8
click at [686, 324] on input "16" at bounding box center [769, 321] width 166 height 31
type input "17"
click at [952, 404] on button "Save Dependent" at bounding box center [966, 398] width 127 height 34
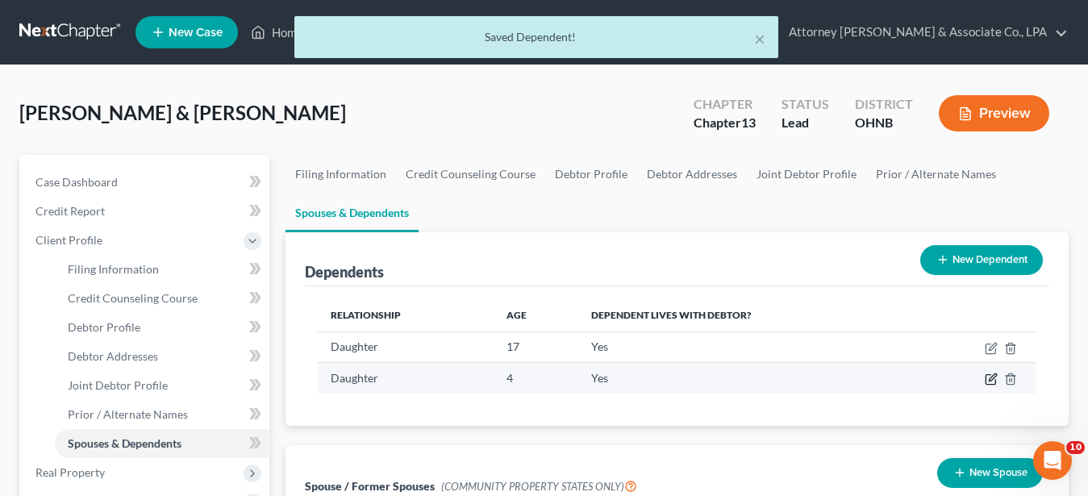
click at [991, 383] on icon "button" at bounding box center [991, 379] width 13 height 13
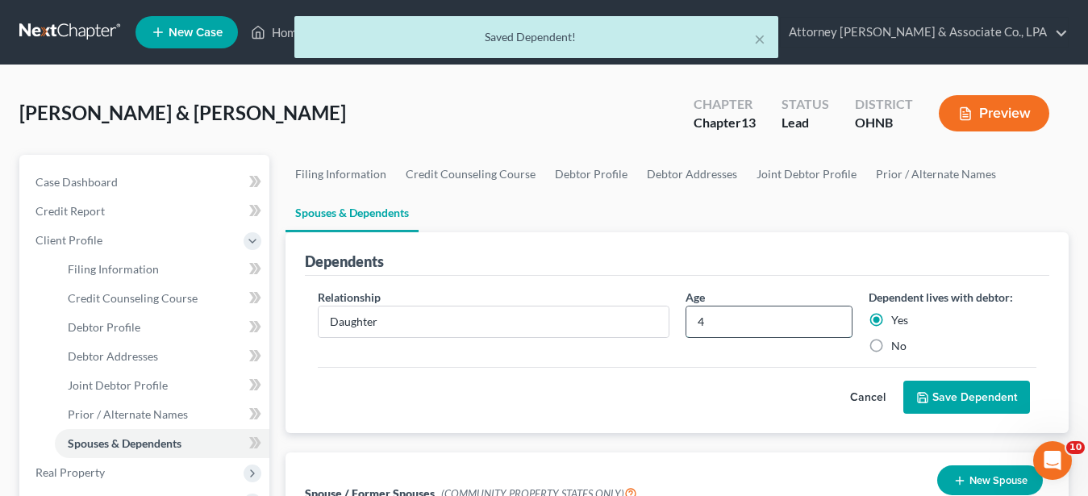
drag, startPoint x: 732, startPoint y: 323, endPoint x: 669, endPoint y: 321, distance: 62.9
click at [686, 321] on input "4" at bounding box center [769, 321] width 166 height 31
type input "5"
click at [973, 398] on button "Save Dependent" at bounding box center [966, 398] width 127 height 34
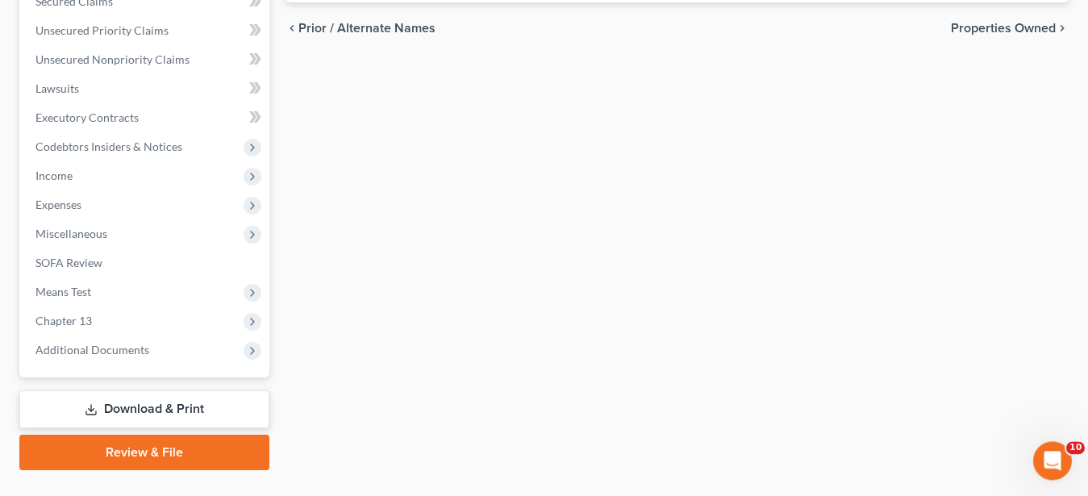
scroll to position [561, 0]
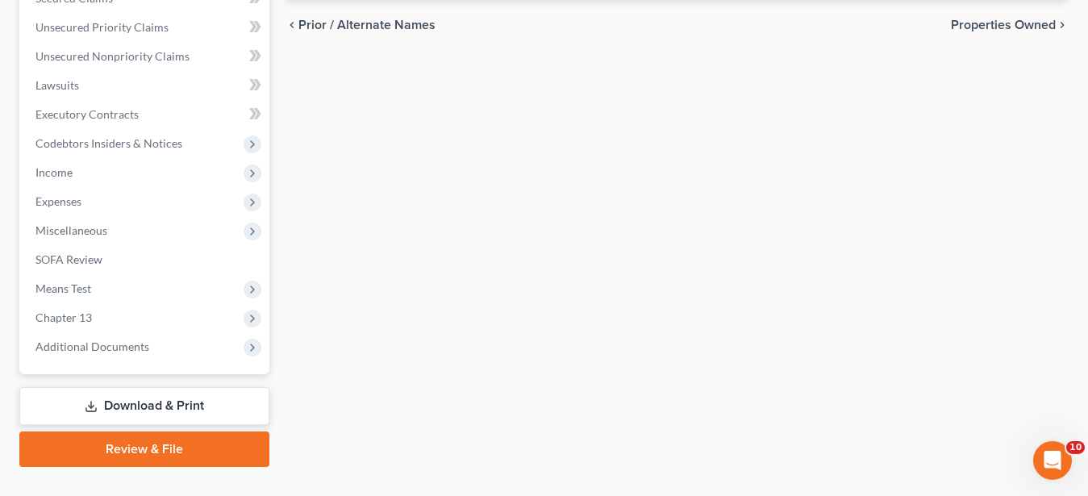
click at [121, 404] on link "Download & Print" at bounding box center [144, 406] width 250 height 38
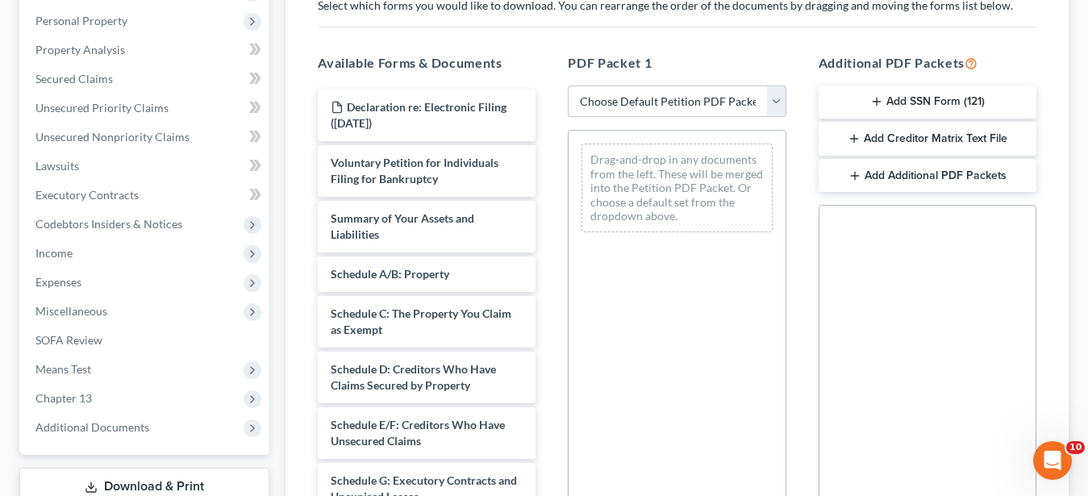
scroll to position [315, 0]
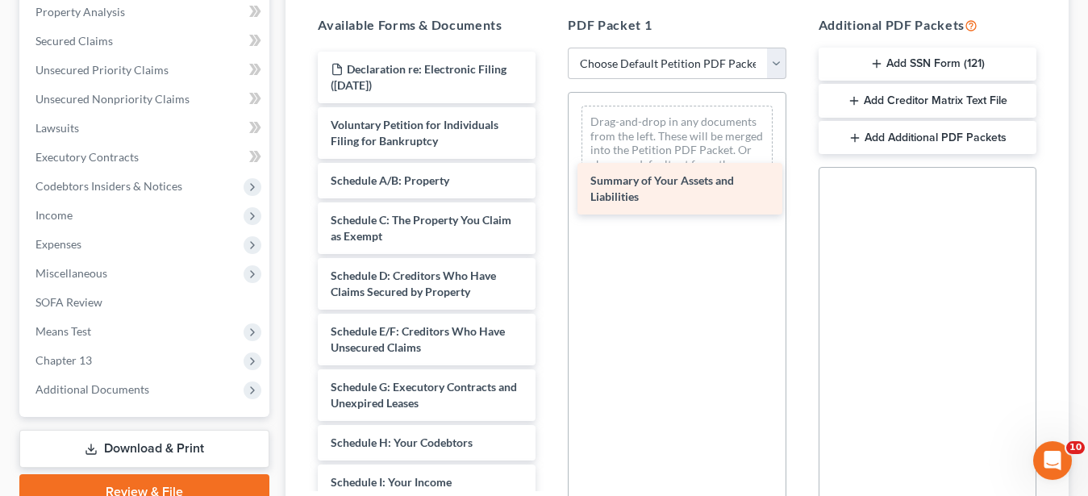
drag, startPoint x: 448, startPoint y: 190, endPoint x: 708, endPoint y: 191, distance: 259.7
click at [548, 191] on div "Summary of Your Assets and Liabilities Declaration re: Electronic Filing (06/16…" at bounding box center [427, 502] width 244 height 901
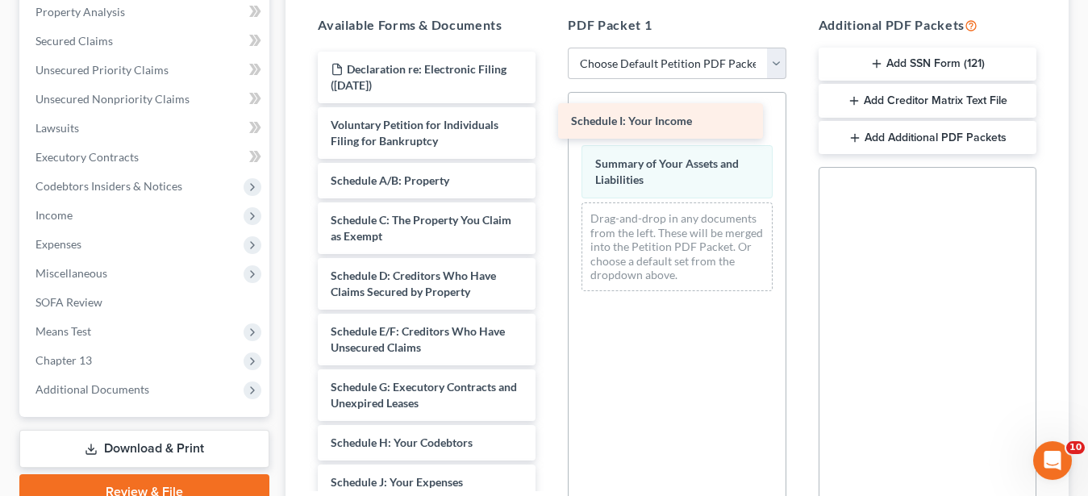
drag, startPoint x: 442, startPoint y: 476, endPoint x: 683, endPoint y: 115, distance: 433.7
click at [548, 115] on div "Schedule I: Your Income Declaration re: Electronic Filing (06/16/2024) Voluntar…" at bounding box center [427, 482] width 244 height 861
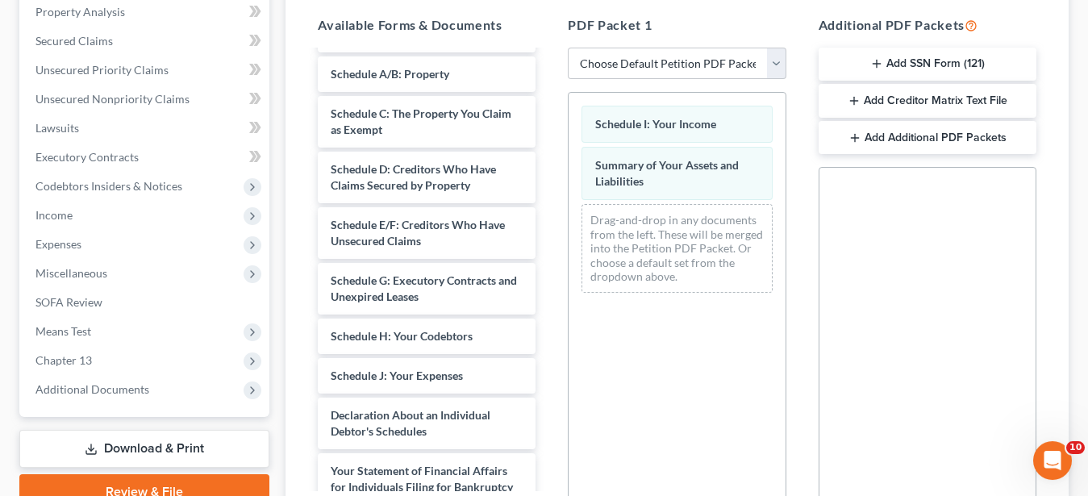
scroll to position [111, 0]
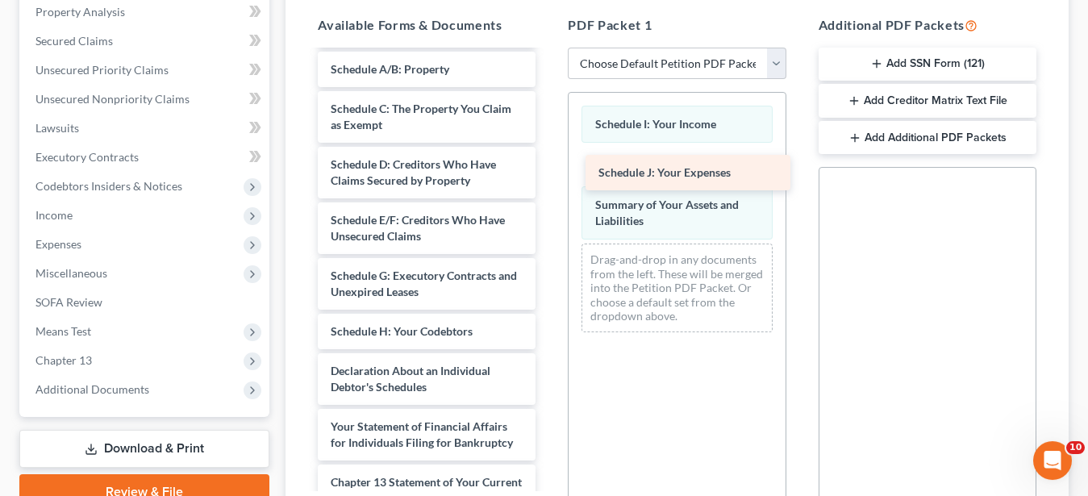
drag, startPoint x: 452, startPoint y: 377, endPoint x: 719, endPoint y: 179, distance: 332.7
click at [548, 179] on div "Schedule J: Your Expenses Declaration re: Electronic Filing (06/16/2024) Volunt…" at bounding box center [427, 351] width 244 height 822
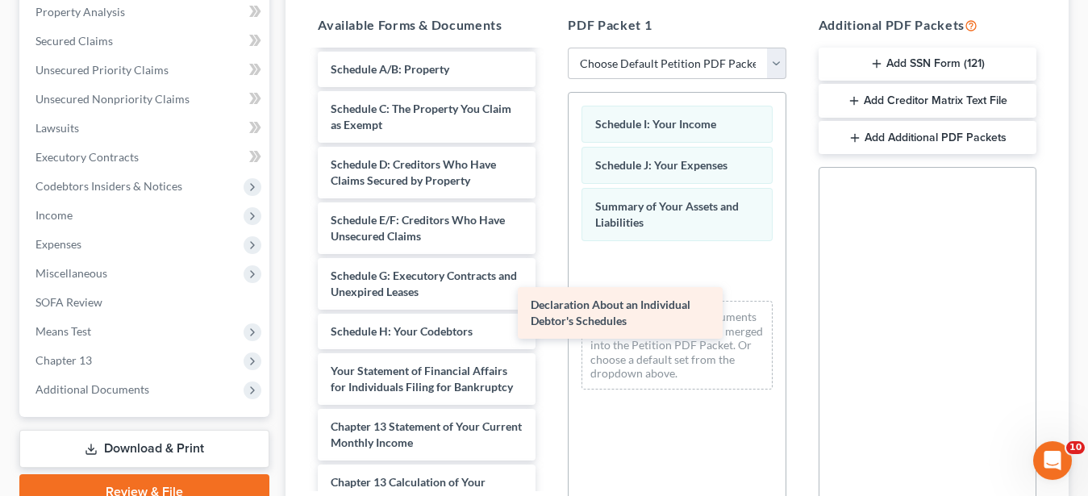
drag, startPoint x: 482, startPoint y: 381, endPoint x: 712, endPoint y: 277, distance: 251.9
click at [548, 293] on div "Declaration About an Individual Debtor's Schedules Declaration re: Electronic F…" at bounding box center [427, 323] width 244 height 766
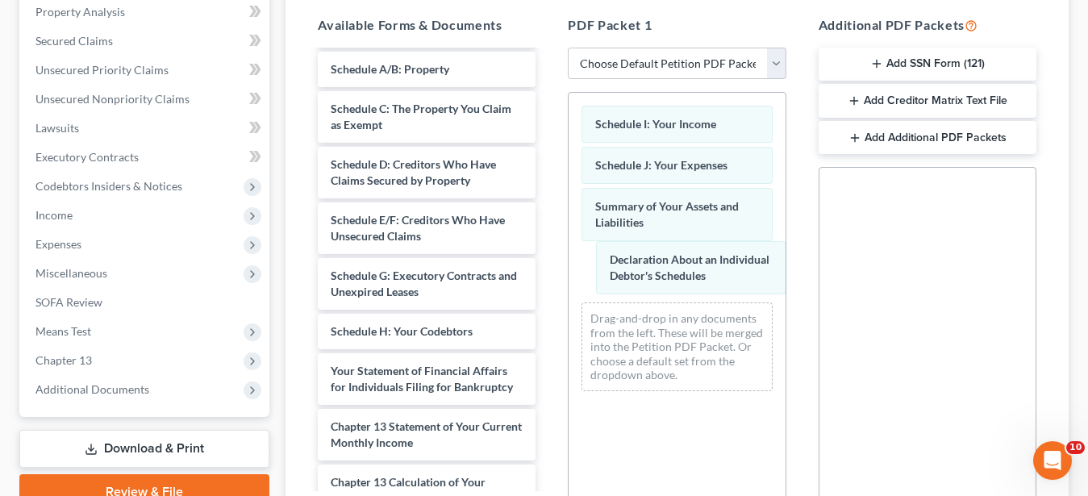
click at [736, 268] on div "Declaration About an Individual Debtor's Schedules Schedule I: Your Income Sche…" at bounding box center [677, 248] width 216 height 311
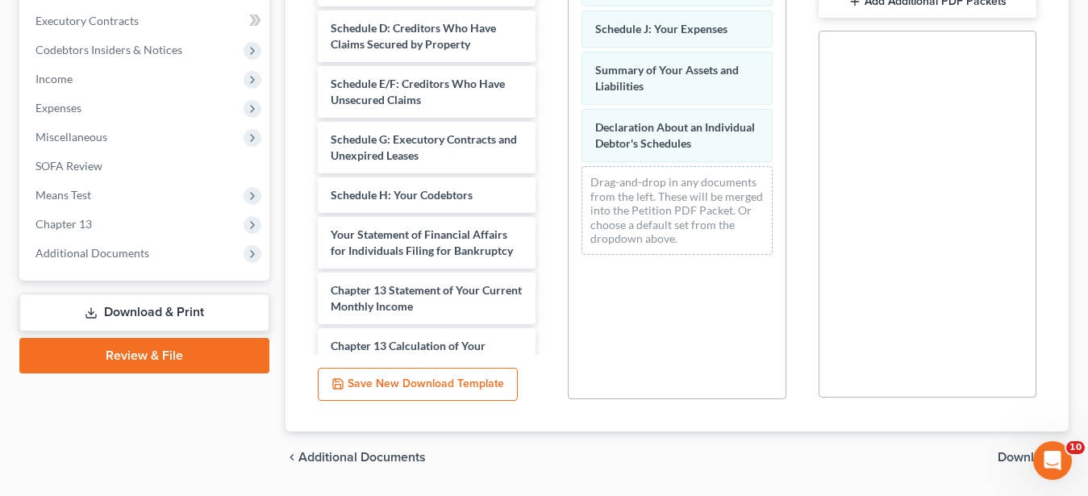
scroll to position [499, 0]
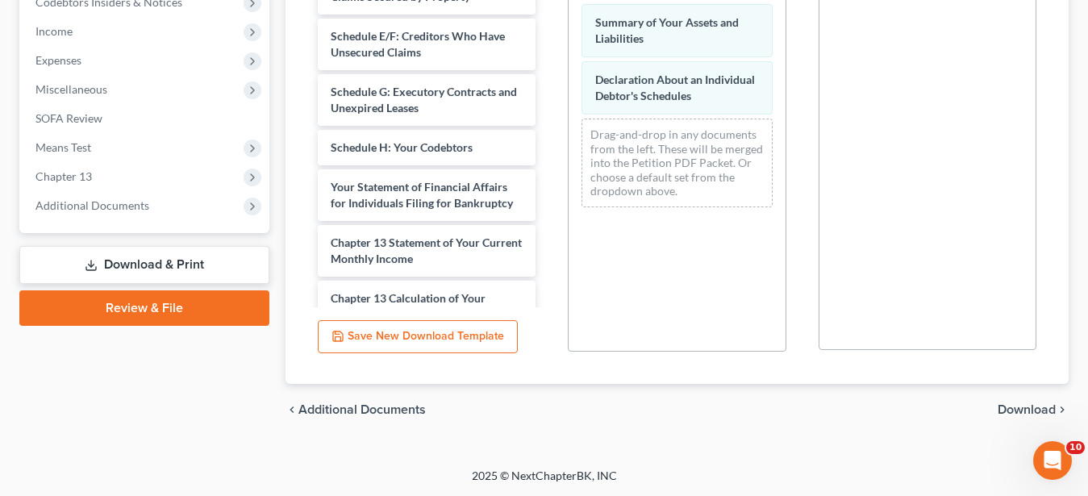
click at [1001, 409] on span "Download" at bounding box center [1027, 409] width 58 height 13
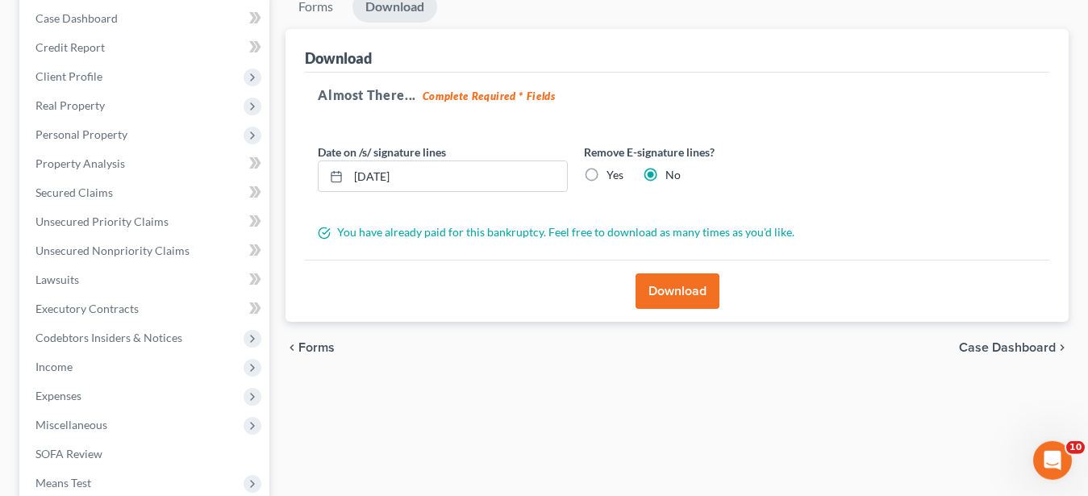
scroll to position [154, 0]
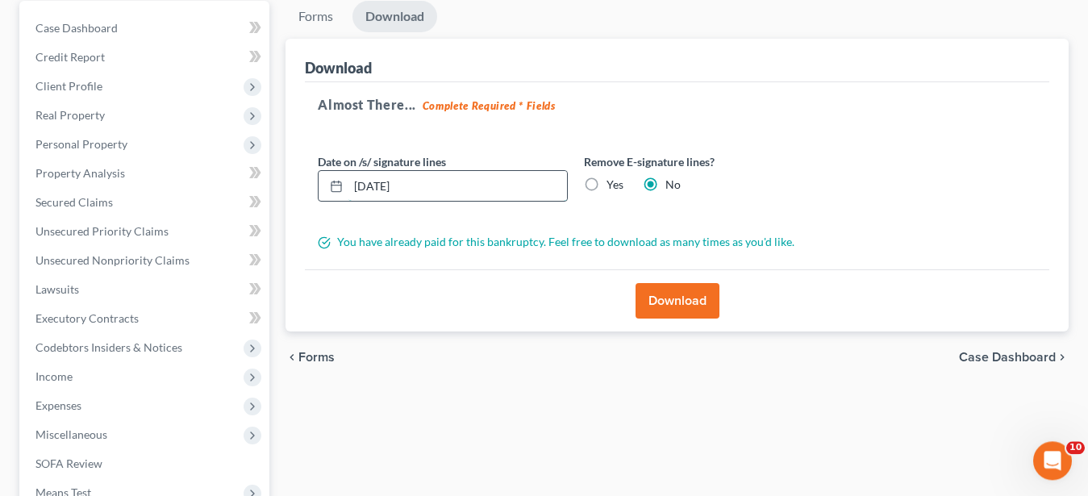
drag, startPoint x: 463, startPoint y: 183, endPoint x: 319, endPoint y: 203, distance: 145.7
click at [348, 202] on input "08/18/2025" at bounding box center [457, 186] width 219 height 31
click at [606, 185] on label "Yes" at bounding box center [614, 185] width 17 height 16
click at [613, 185] on input "Yes" at bounding box center [618, 182] width 10 height 10
radio input "true"
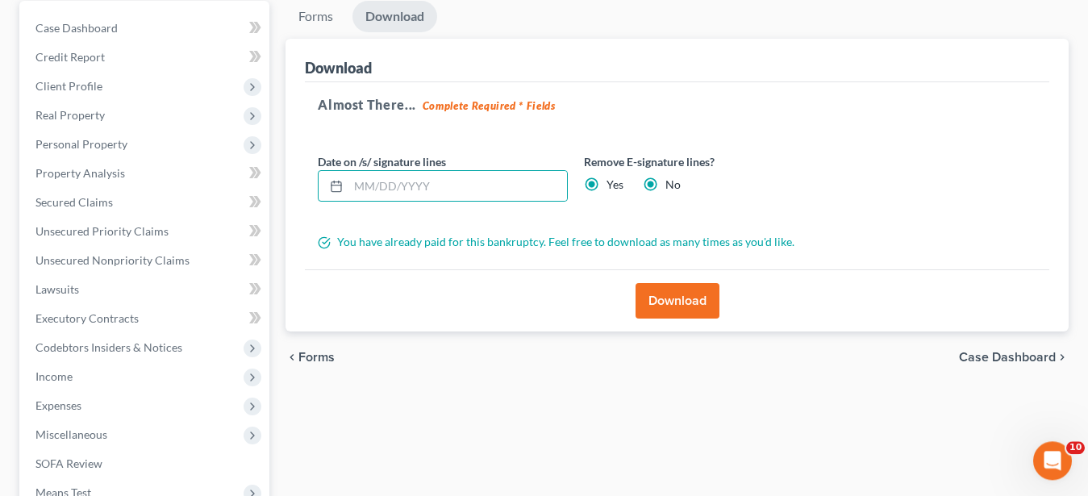
radio input "false"
click at [688, 299] on button "Download" at bounding box center [677, 300] width 84 height 35
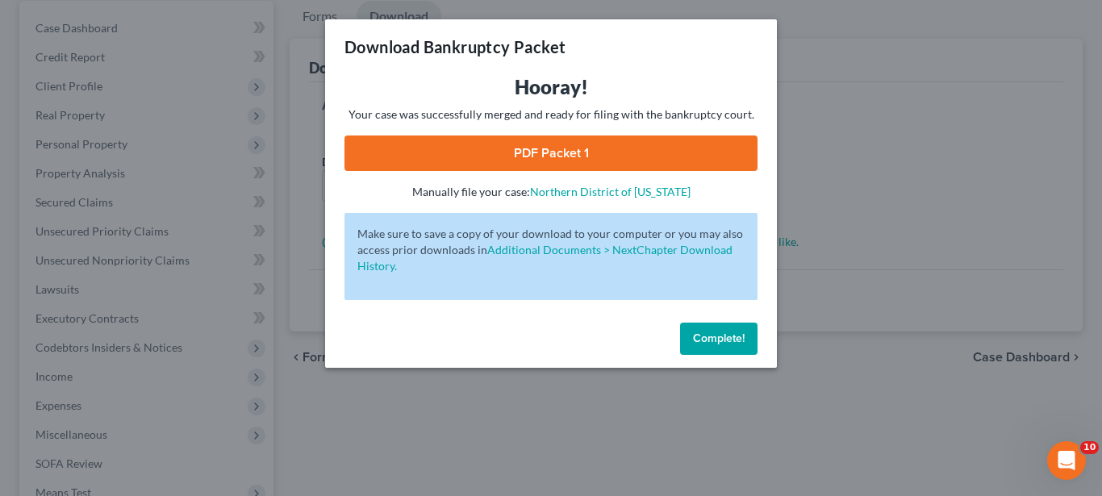
click at [556, 154] on link "PDF Packet 1" at bounding box center [550, 152] width 413 height 35
click at [736, 344] on span "Complete!" at bounding box center [719, 338] width 52 height 14
